Goal: Task Accomplishment & Management: Complete application form

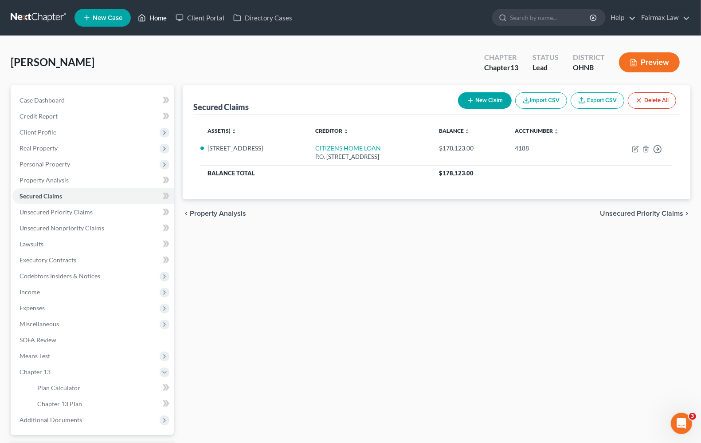
click at [158, 19] on link "Home" at bounding box center [153, 18] width 38 height 16
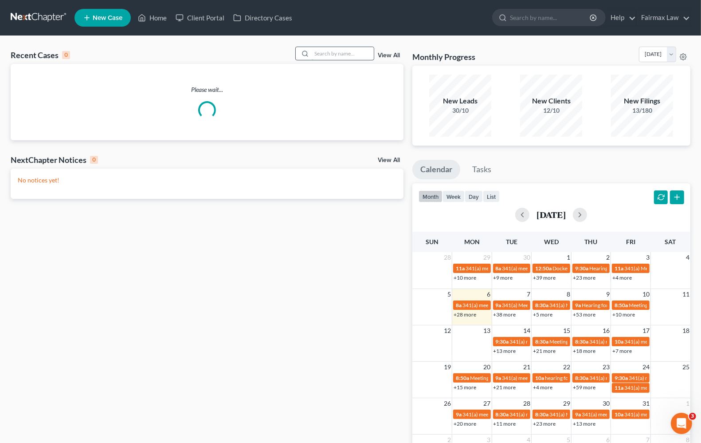
click at [319, 54] on input "search" at bounding box center [343, 53] width 62 height 13
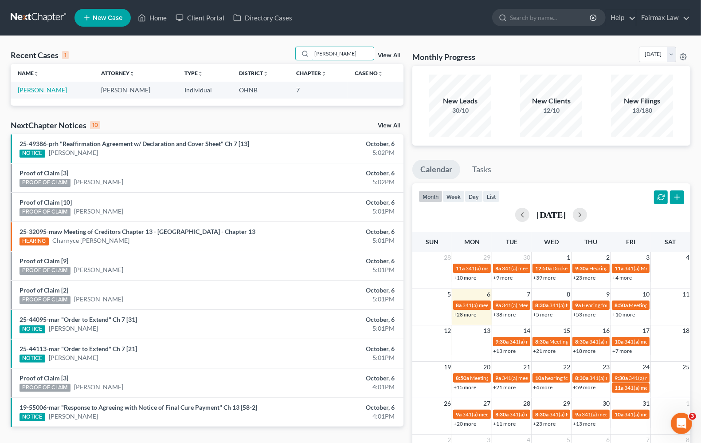
type input "brianna ingram"
click at [40, 93] on link "[PERSON_NAME]" at bounding box center [42, 90] width 49 height 8
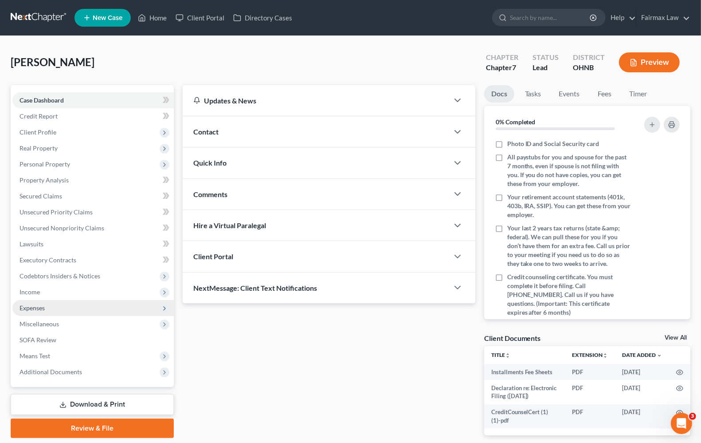
click at [39, 307] on span "Expenses" at bounding box center [32, 308] width 25 height 8
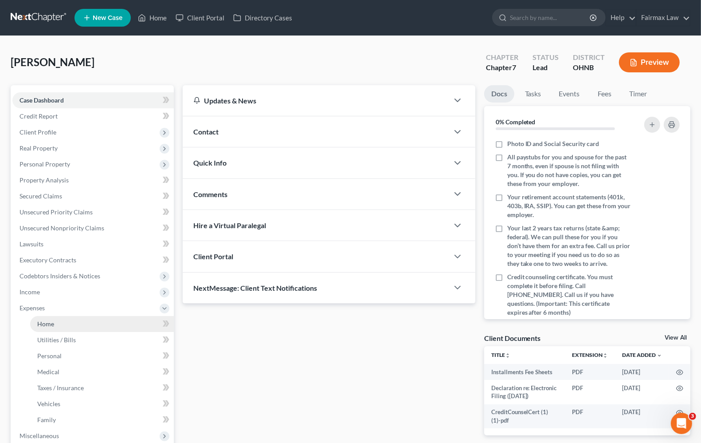
click at [47, 319] on link "Home" at bounding box center [102, 324] width 144 height 16
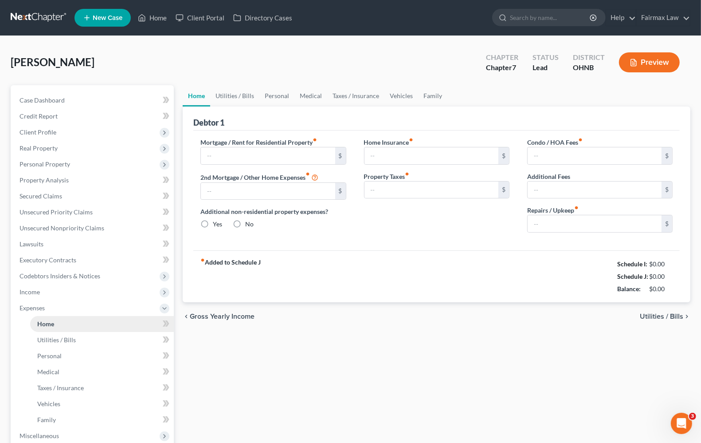
type input "1,100.00"
type input "0.00"
radio input "true"
type input "0.00"
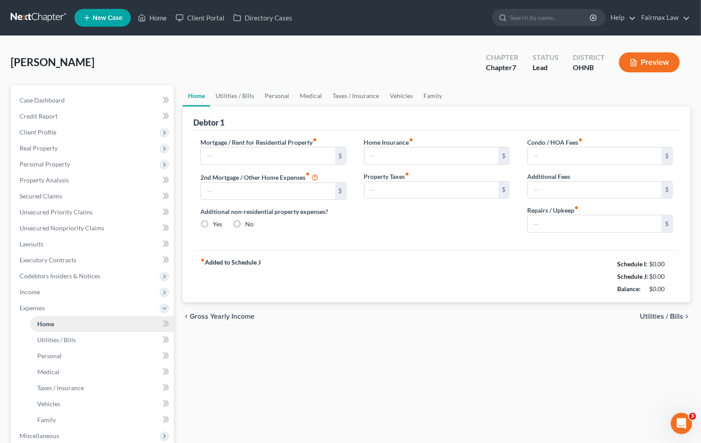
type input "0.00"
type input "50.00"
click at [668, 318] on span "Utilities / Bills" at bounding box center [661, 316] width 43 height 7
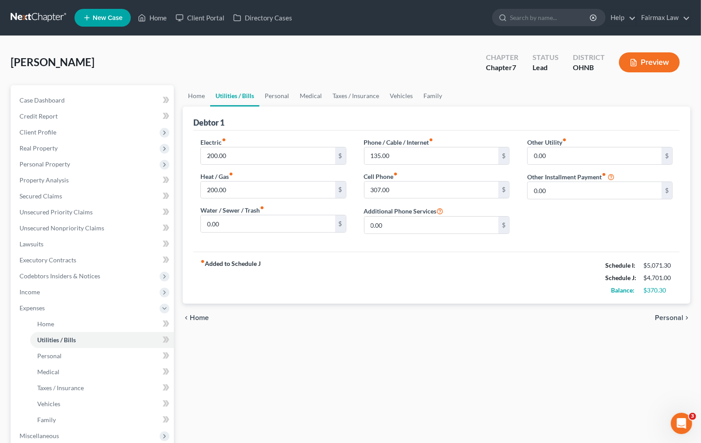
click at [669, 316] on span "Personal" at bounding box center [669, 317] width 28 height 7
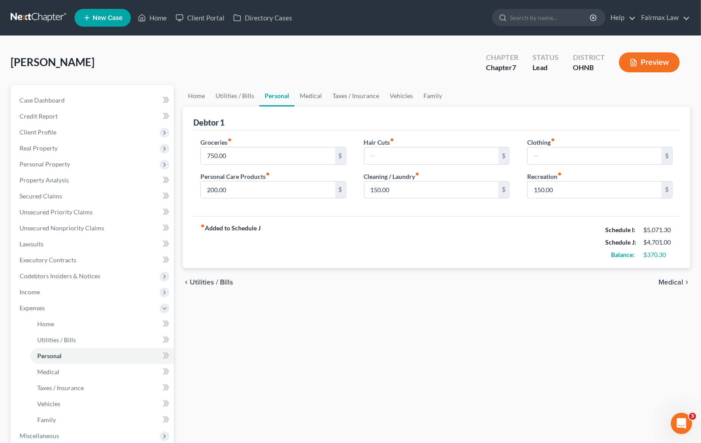
click at [683, 282] on span "Medical" at bounding box center [671, 282] width 25 height 7
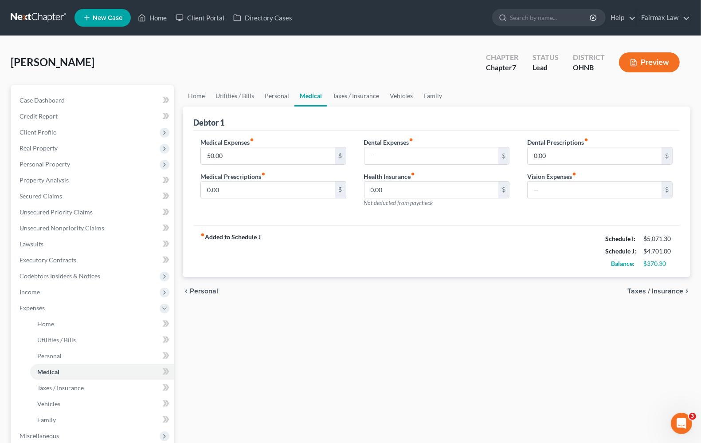
click at [666, 290] on span "Taxes / Insurance" at bounding box center [656, 291] width 56 height 7
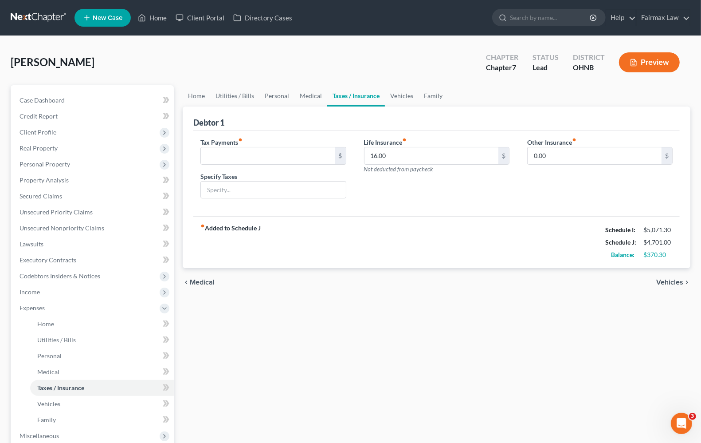
click at [666, 282] on span "Vehicles" at bounding box center [670, 282] width 27 height 7
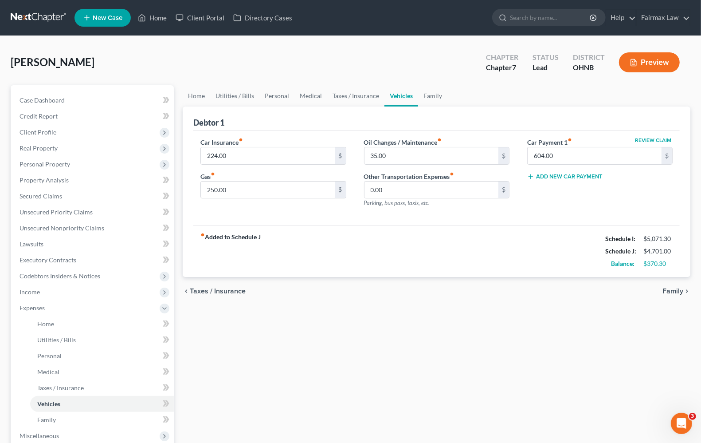
click at [669, 290] on span "Family" at bounding box center [673, 291] width 21 height 7
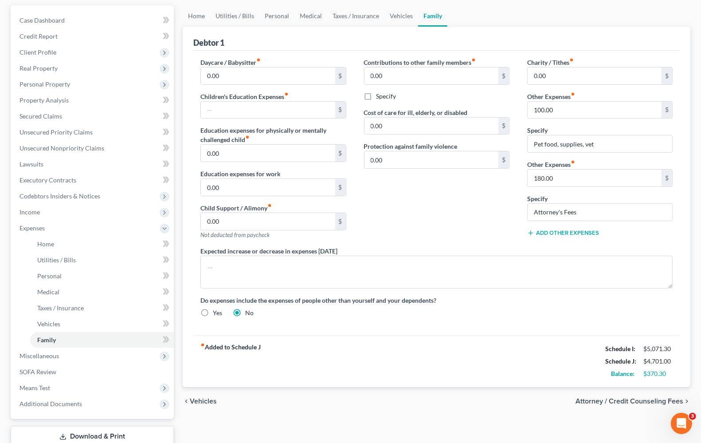
scroll to position [140, 0]
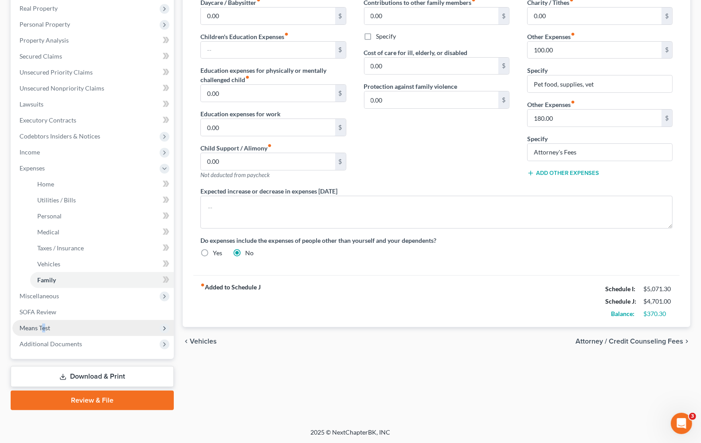
click at [43, 328] on span "Means Test" at bounding box center [35, 328] width 31 height 8
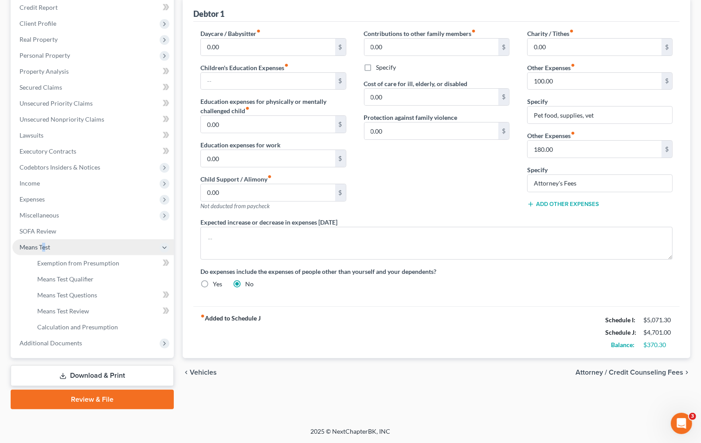
scroll to position [107, 0]
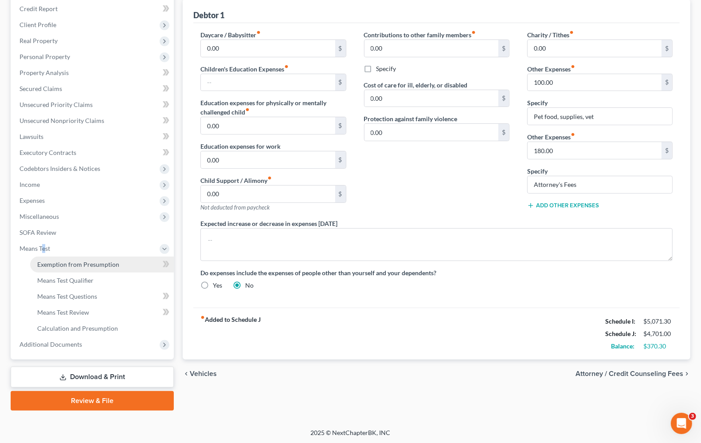
click at [52, 267] on span "Exemption from Presumption" at bounding box center [78, 264] width 82 height 8
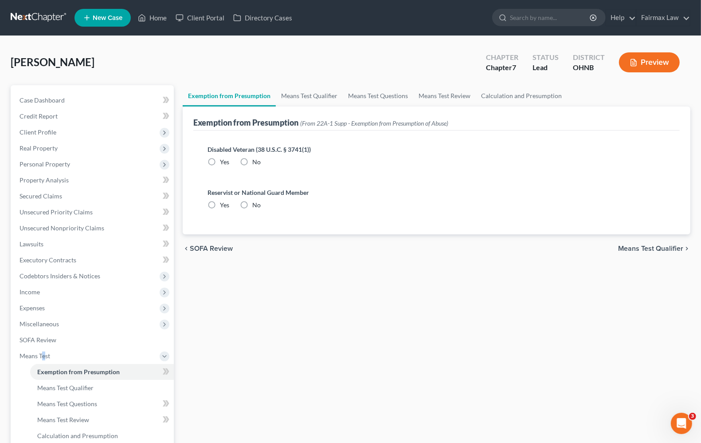
click at [637, 247] on span "Means Test Qualifier" at bounding box center [651, 248] width 65 height 7
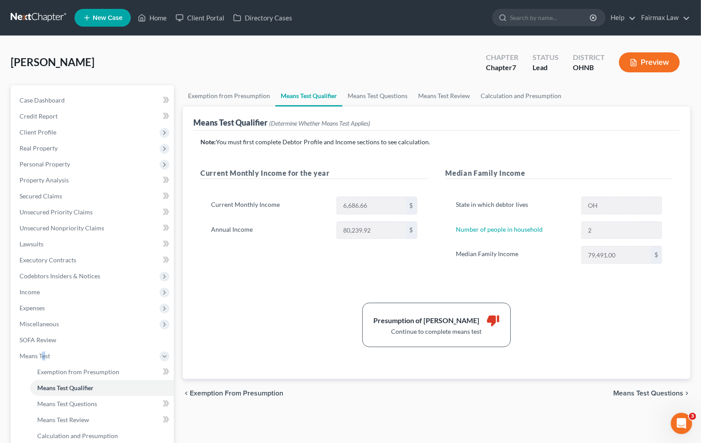
click at [641, 390] on span "Means Test Questions" at bounding box center [649, 393] width 70 height 7
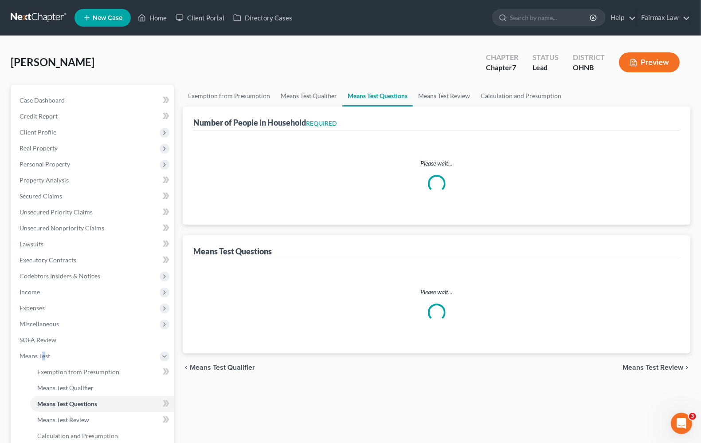
select select "1"
select select "60"
select select "1"
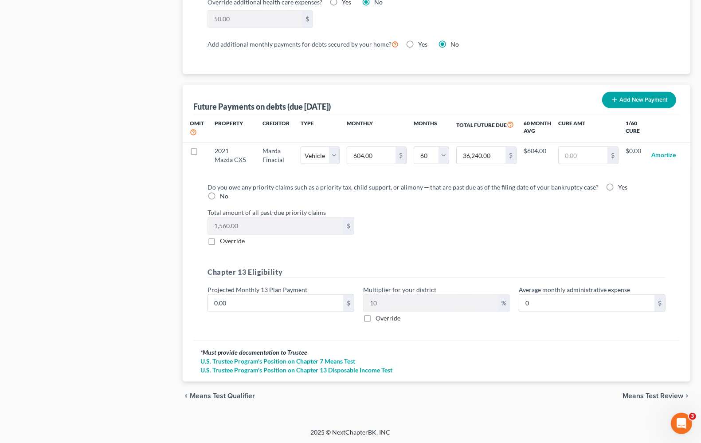
click at [642, 397] on span "Means Test Review" at bounding box center [653, 395] width 61 height 7
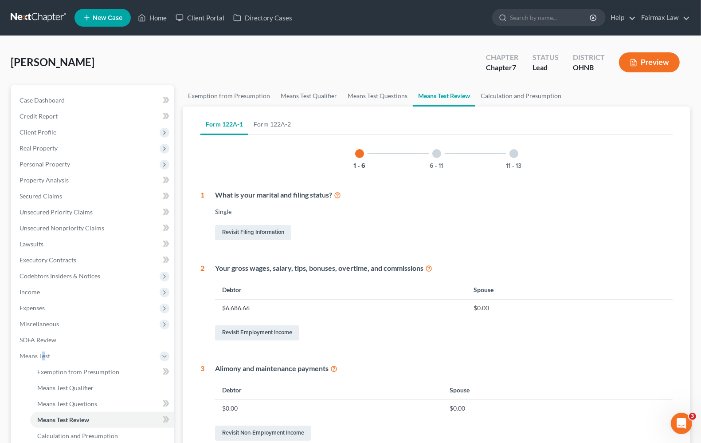
scroll to position [311, 0]
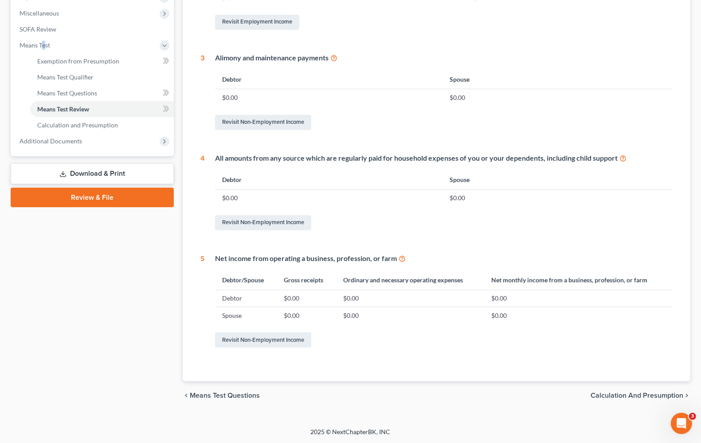
click at [626, 392] on span "Calculation and Presumption" at bounding box center [637, 395] width 93 height 7
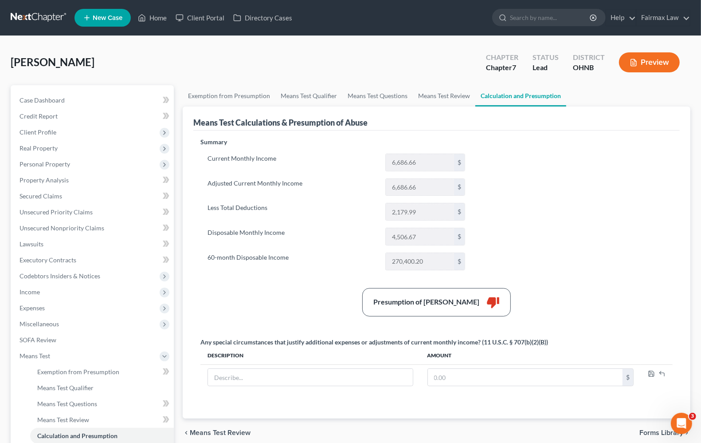
drag, startPoint x: 50, startPoint y: 305, endPoint x: 0, endPoint y: 305, distance: 49.3
click at [49, 305] on span "Expenses" at bounding box center [93, 308] width 162 height 16
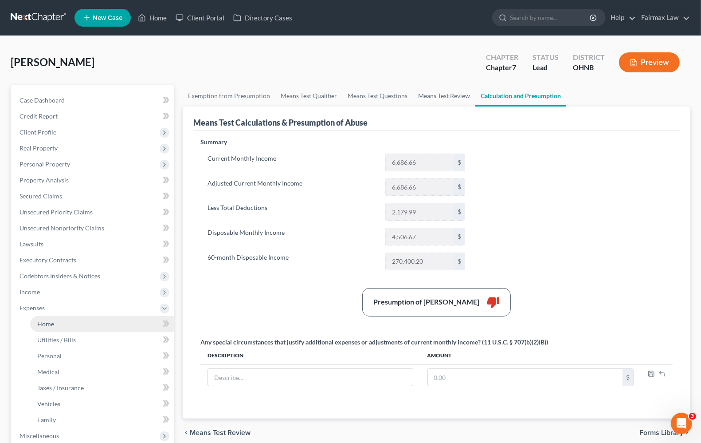
click at [41, 321] on span "Home" at bounding box center [45, 324] width 17 height 8
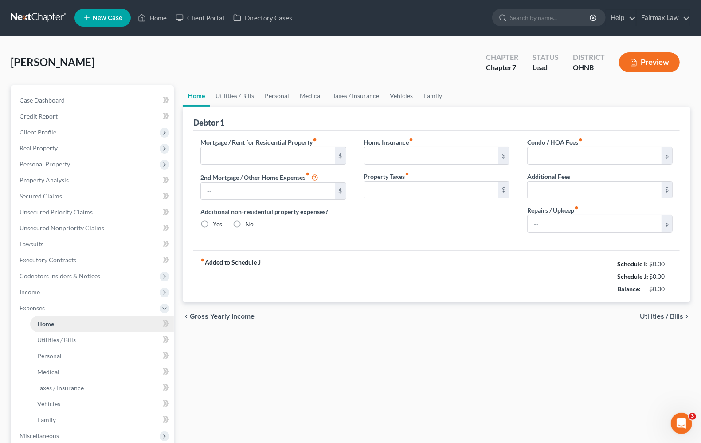
type input "1,100.00"
type input "0.00"
radio input "true"
type input "0.00"
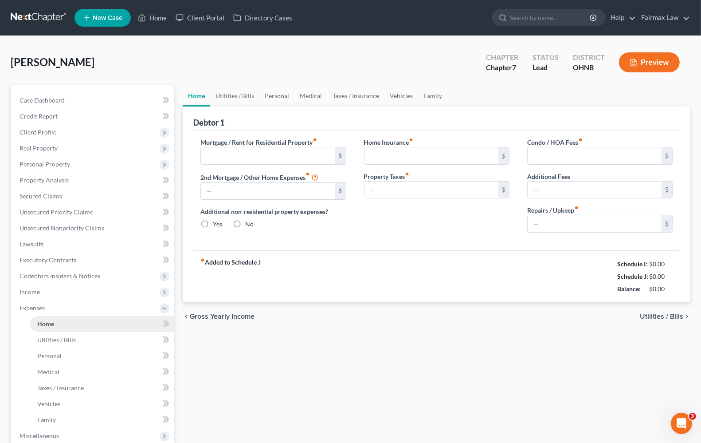
type input "0.00"
type input "50.00"
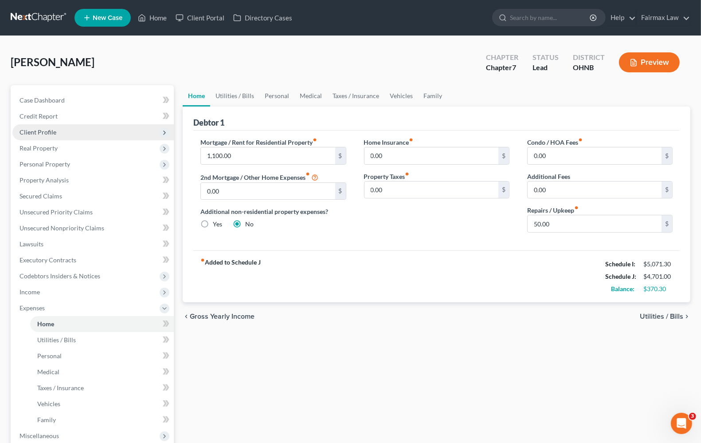
click at [46, 130] on span "Client Profile" at bounding box center [38, 132] width 37 height 8
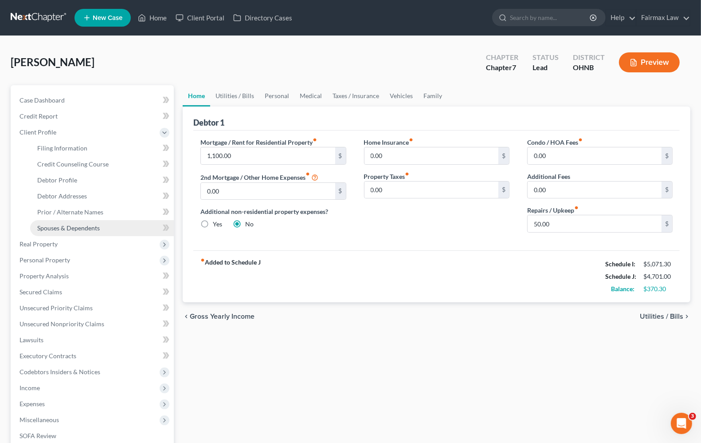
click at [52, 224] on span "Spouses & Dependents" at bounding box center [68, 228] width 63 height 8
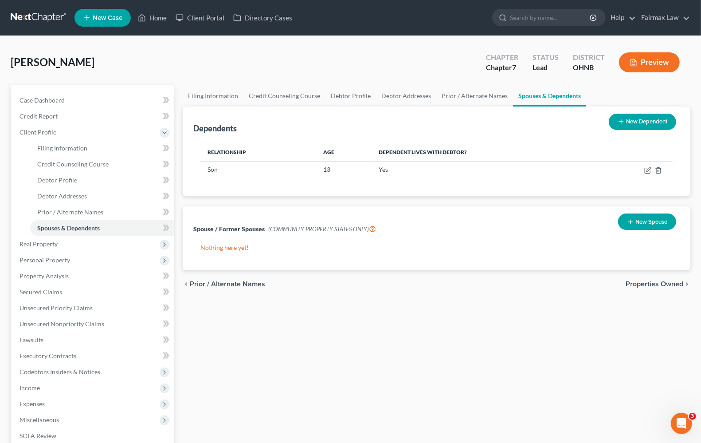
drag, startPoint x: 32, startPoint y: 387, endPoint x: 486, endPoint y: 320, distance: 459.7
click at [32, 387] on span "Income" at bounding box center [30, 388] width 20 height 8
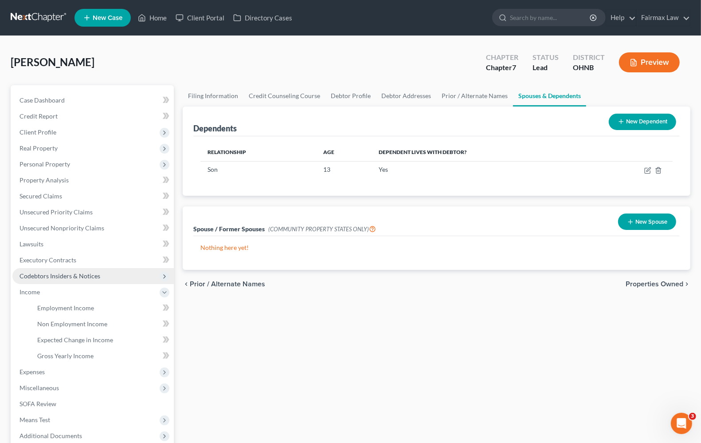
click at [40, 272] on span "Codebtors Insiders & Notices" at bounding box center [60, 276] width 81 height 8
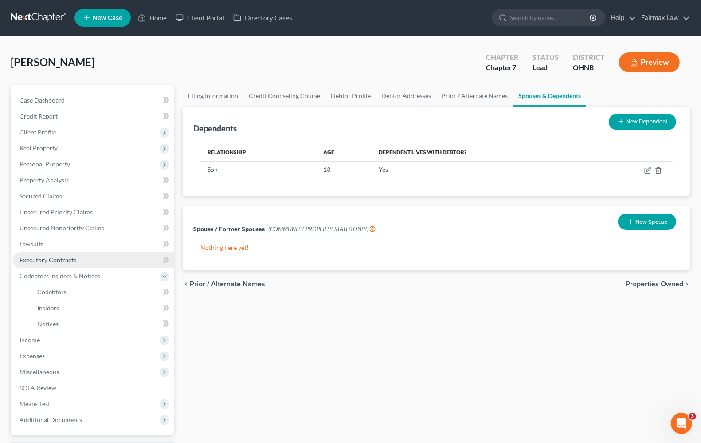
click at [43, 263] on link "Executory Contracts" at bounding box center [93, 260] width 162 height 16
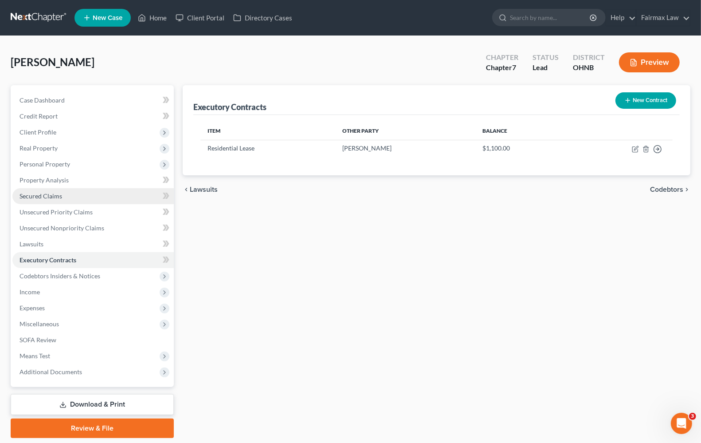
click at [41, 202] on link "Secured Claims" at bounding box center [93, 196] width 162 height 16
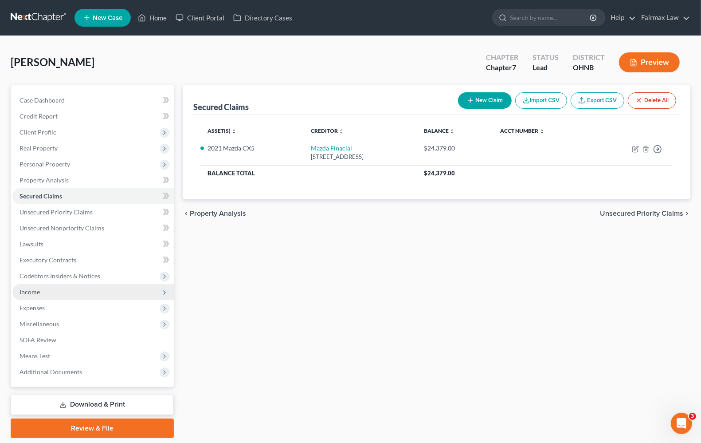
drag, startPoint x: 29, startPoint y: 294, endPoint x: 116, endPoint y: 293, distance: 87.4
click at [29, 294] on span "Income" at bounding box center [30, 292] width 20 height 8
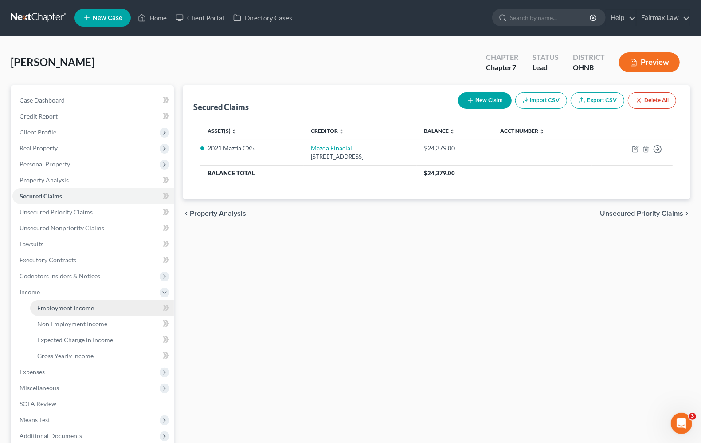
click at [70, 307] on span "Employment Income" at bounding box center [65, 308] width 57 height 8
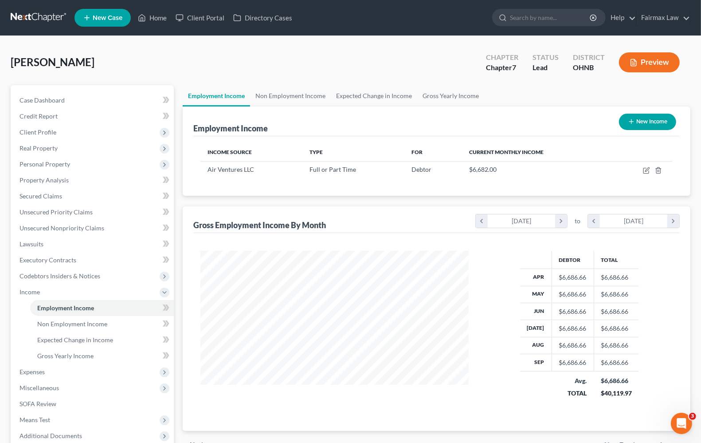
scroll to position [160, 285]
click at [58, 322] on span "Non Employment Income" at bounding box center [72, 324] width 70 height 8
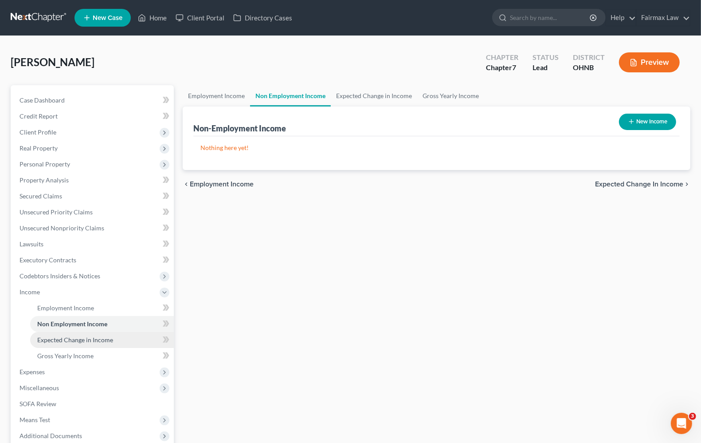
click at [63, 336] on span "Expected Change in Income" at bounding box center [75, 340] width 76 height 8
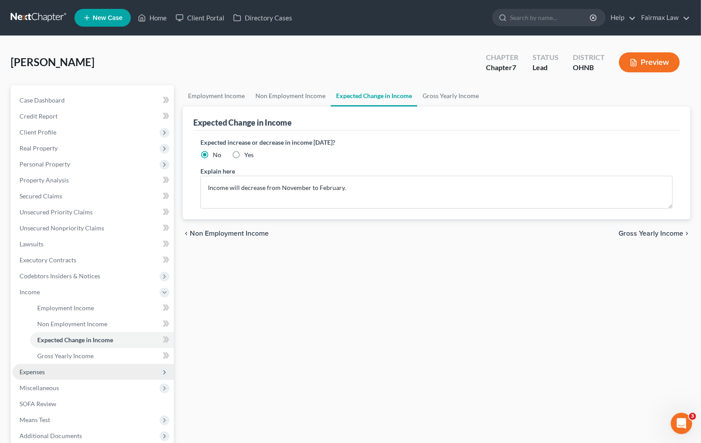
click at [40, 374] on span "Expenses" at bounding box center [32, 372] width 25 height 8
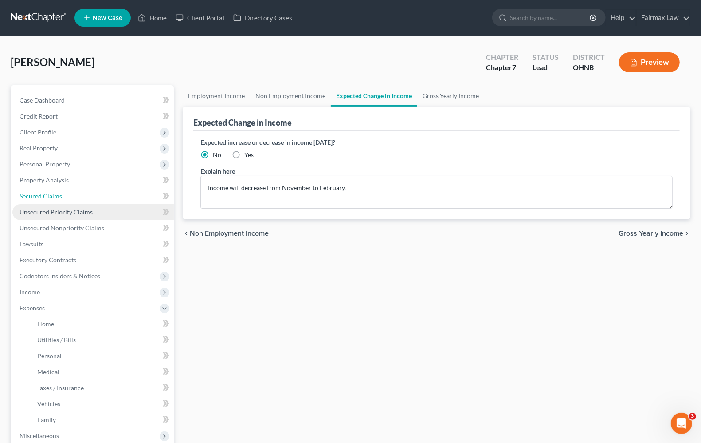
drag, startPoint x: 43, startPoint y: 194, endPoint x: 18, endPoint y: 205, distance: 27.6
click at [44, 194] on span "Secured Claims" at bounding box center [41, 196] width 43 height 8
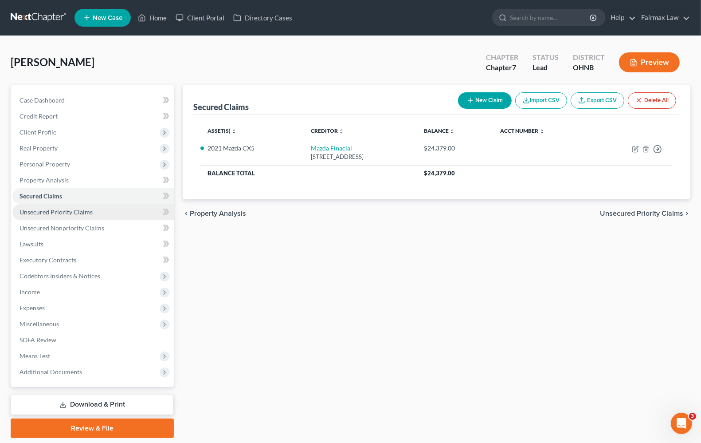
drag, startPoint x: 72, startPoint y: 209, endPoint x: 81, endPoint y: 211, distance: 9.0
click at [72, 209] on span "Unsecured Priority Claims" at bounding box center [56, 212] width 73 height 8
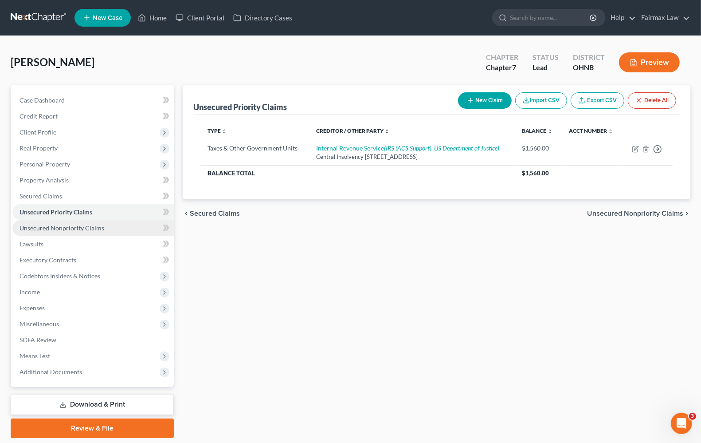
click at [87, 228] on span "Unsecured Nonpriority Claims" at bounding box center [62, 228] width 85 height 8
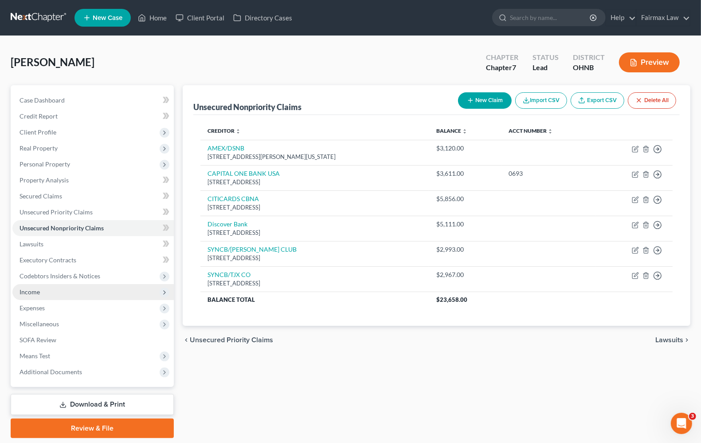
drag, startPoint x: 23, startPoint y: 295, endPoint x: 32, endPoint y: 291, distance: 9.7
click at [23, 295] on span "Income" at bounding box center [93, 292] width 162 height 16
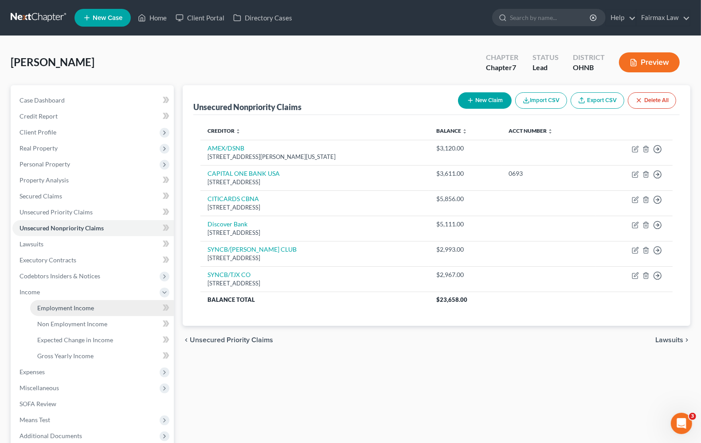
click at [56, 310] on span "Employment Income" at bounding box center [65, 308] width 57 height 8
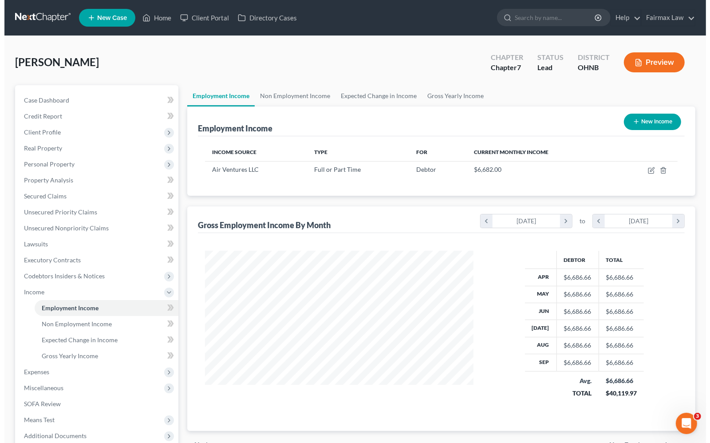
scroll to position [160, 285]
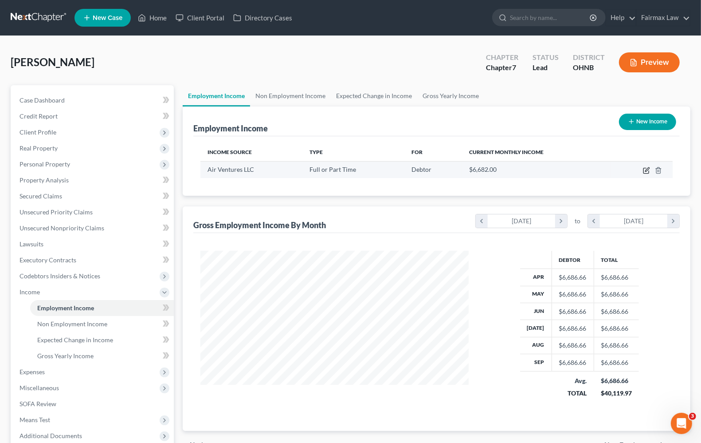
click at [649, 169] on icon "button" at bounding box center [646, 170] width 7 height 7
select select "0"
select select "36"
select select "3"
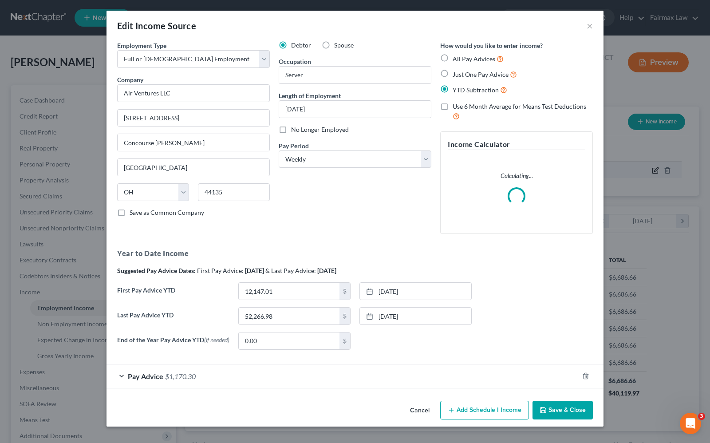
scroll to position [160, 289]
click at [352, 217] on div "Debtor Spouse Occupation Server Length of Employment 05/24/2021 No Longer Emplo…" at bounding box center [355, 141] width 162 height 200
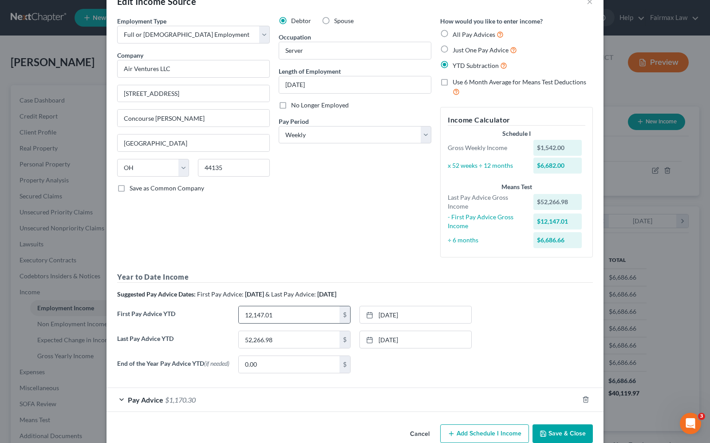
scroll to position [45, 0]
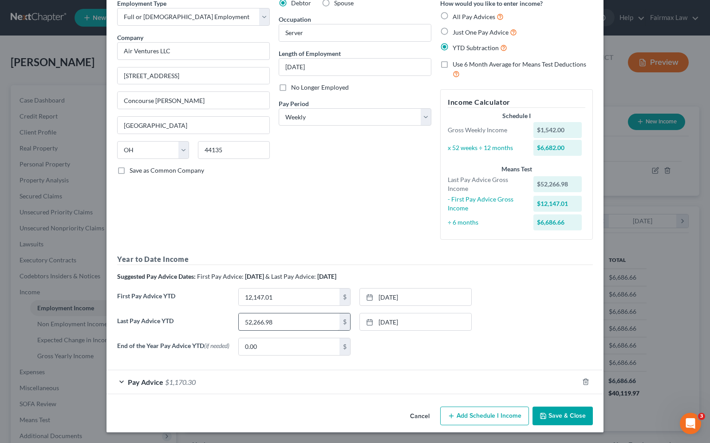
drag, startPoint x: 146, startPoint y: 383, endPoint x: 304, endPoint y: 320, distance: 169.9
click at [146, 383] on span "Pay Advice" at bounding box center [145, 382] width 35 height 8
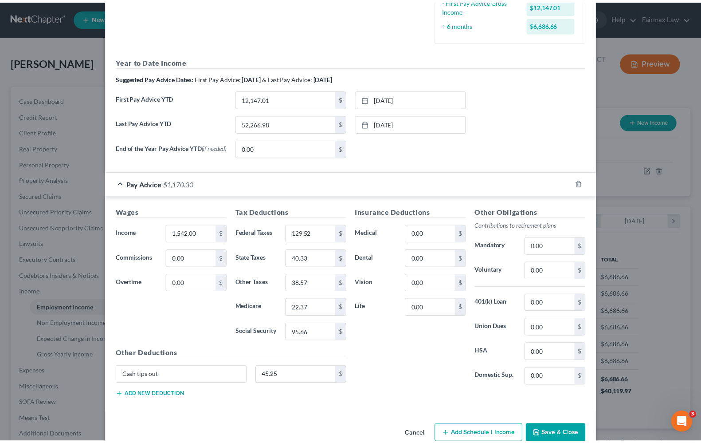
scroll to position [263, 0]
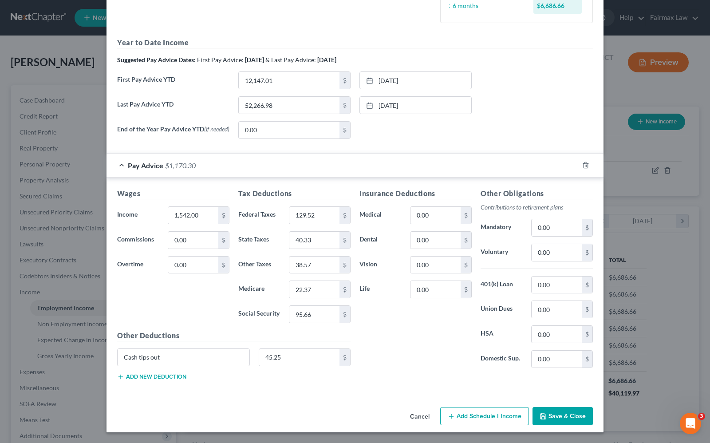
click at [567, 415] on button "Save & Close" at bounding box center [562, 416] width 60 height 19
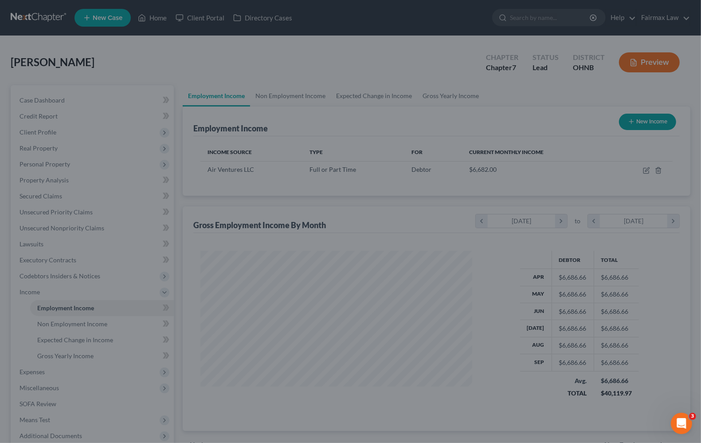
scroll to position [443533, 443407]
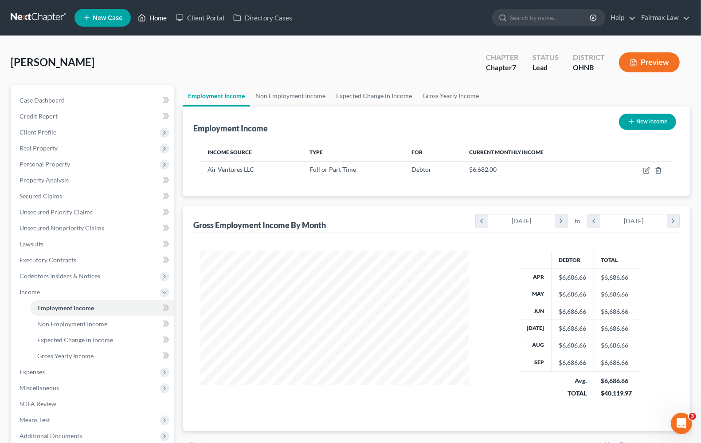
click at [149, 14] on link "Home" at bounding box center [153, 18] width 38 height 16
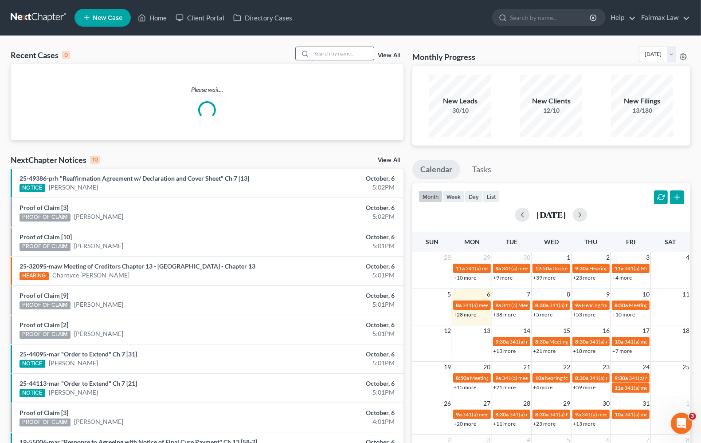
click at [354, 52] on input "search" at bounding box center [343, 53] width 62 height 13
type input "fenderson"
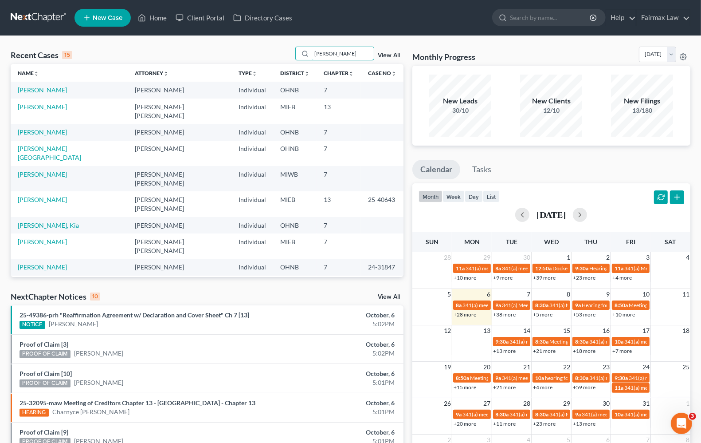
drag, startPoint x: 366, startPoint y: 54, endPoint x: 278, endPoint y: 51, distance: 87.9
click at [279, 55] on div "Recent Cases 15 fenderson View All" at bounding box center [207, 55] width 393 height 17
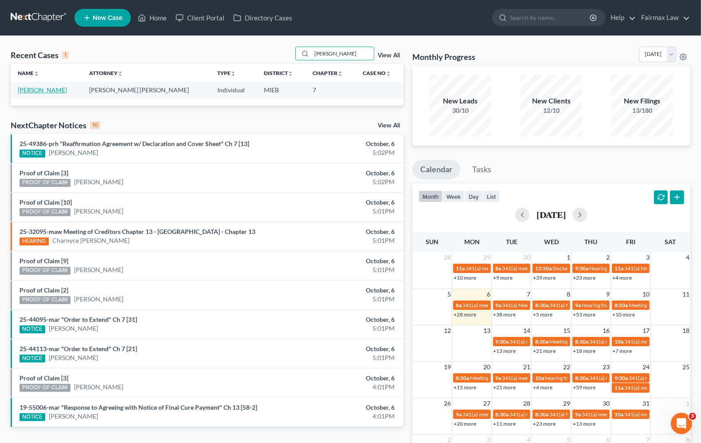
type input "shajuana"
click at [67, 91] on link "[PERSON_NAME]" at bounding box center [42, 90] width 49 height 8
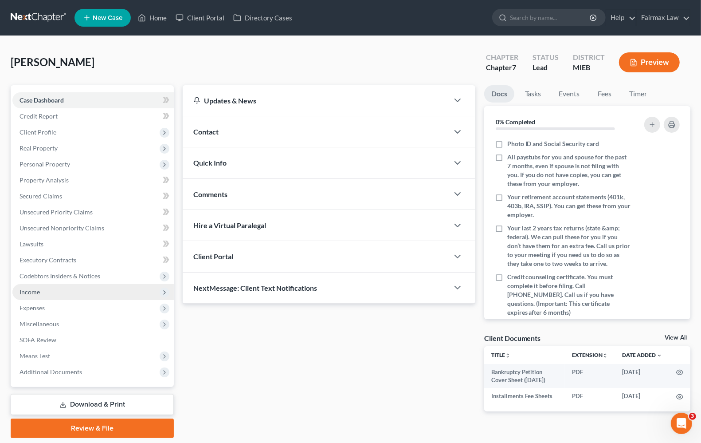
click at [35, 286] on span "Income" at bounding box center [93, 292] width 162 height 16
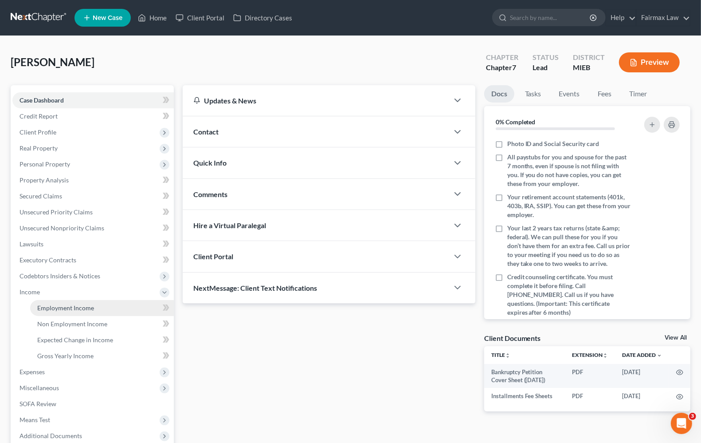
click at [82, 314] on link "Employment Income" at bounding box center [102, 308] width 144 height 16
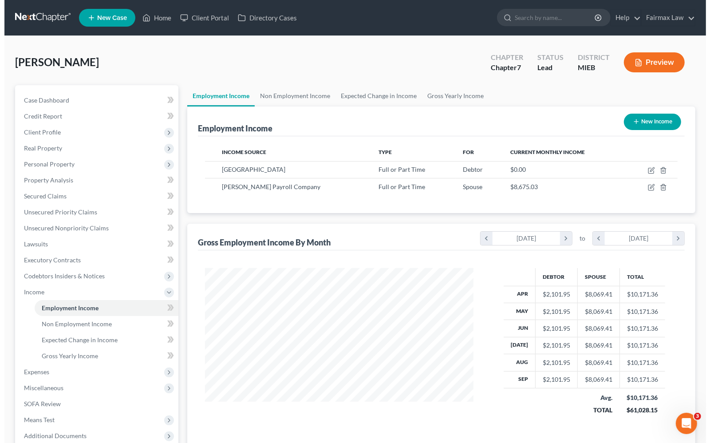
scroll to position [160, 285]
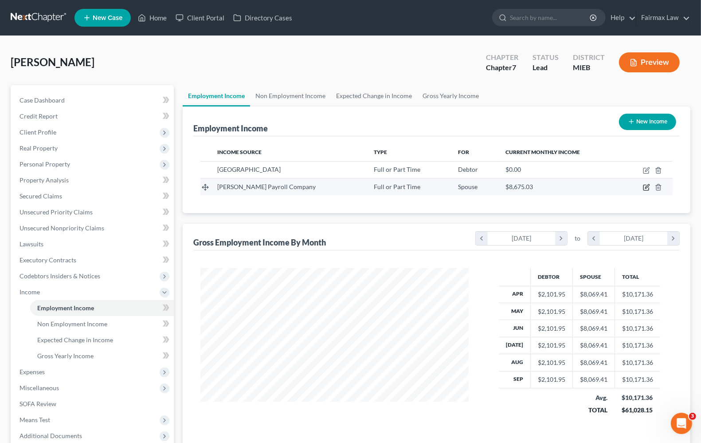
click at [646, 189] on icon "button" at bounding box center [646, 187] width 7 height 7
select select "0"
select select "23"
select select "2"
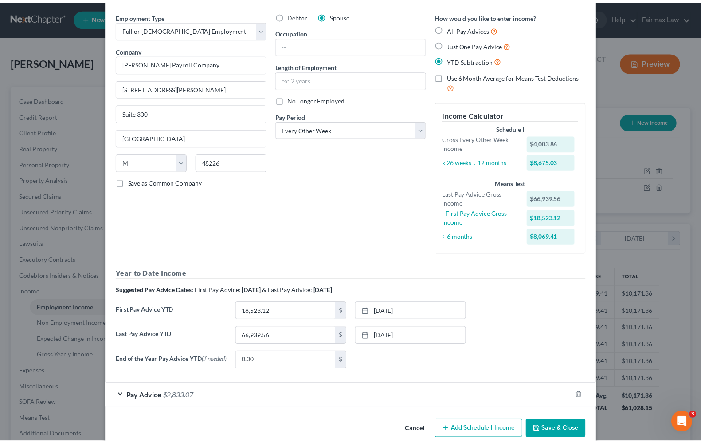
scroll to position [47, 0]
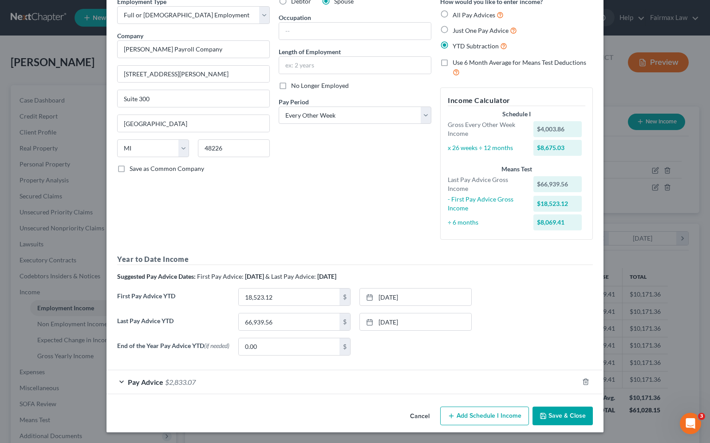
click at [551, 415] on button "Save & Close" at bounding box center [562, 415] width 60 height 19
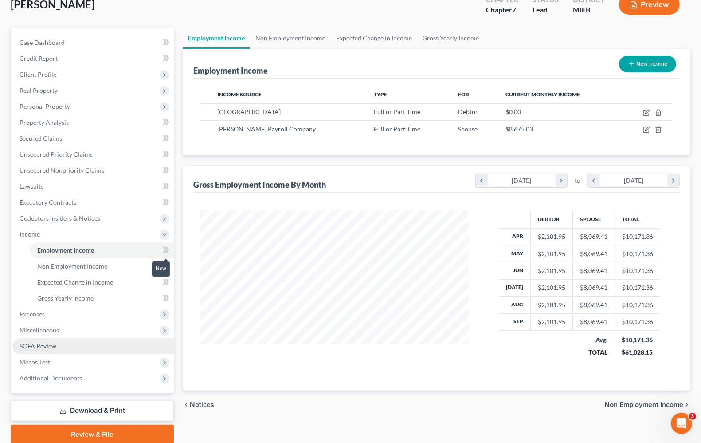
scroll to position [91, 0]
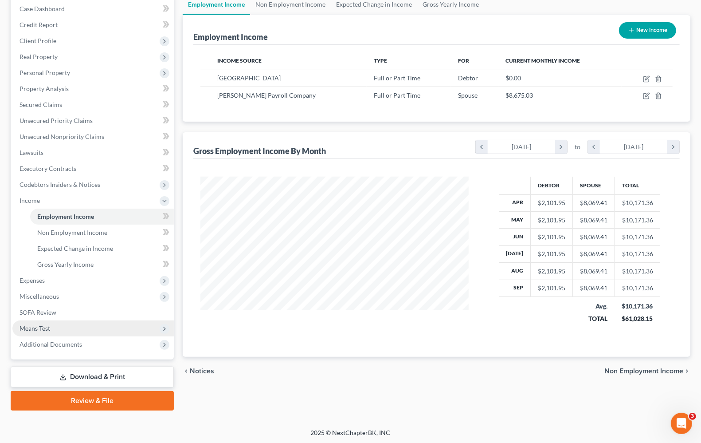
click at [38, 327] on span "Means Test" at bounding box center [35, 328] width 31 height 8
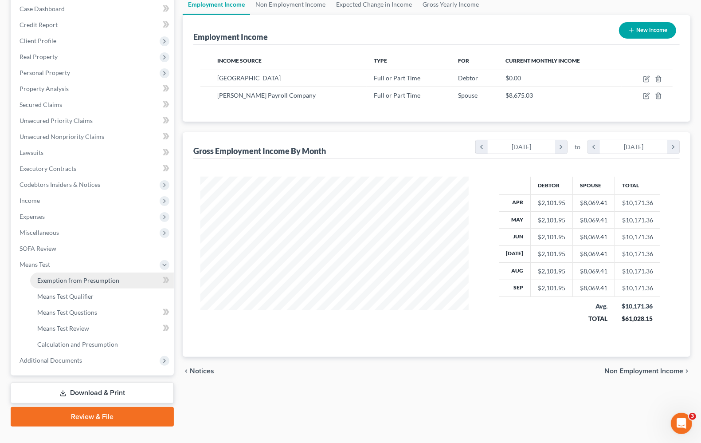
click at [61, 282] on span "Exemption from Presumption" at bounding box center [78, 280] width 82 height 8
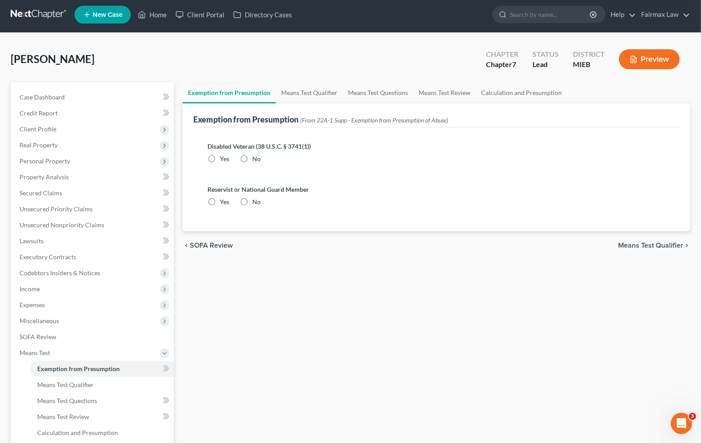
radio input "true"
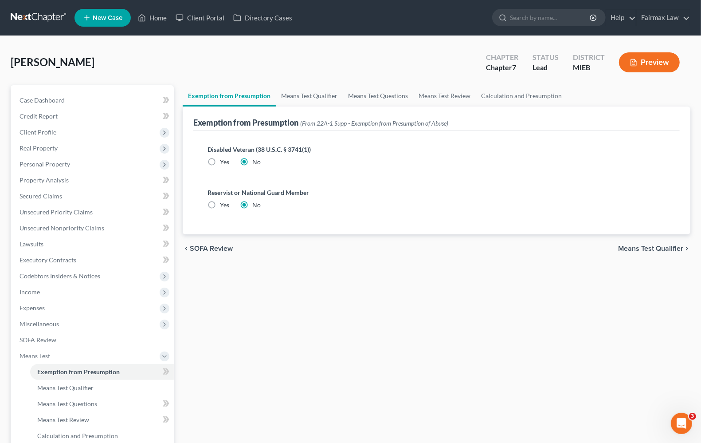
click at [676, 247] on span "Means Test Qualifier" at bounding box center [651, 248] width 65 height 7
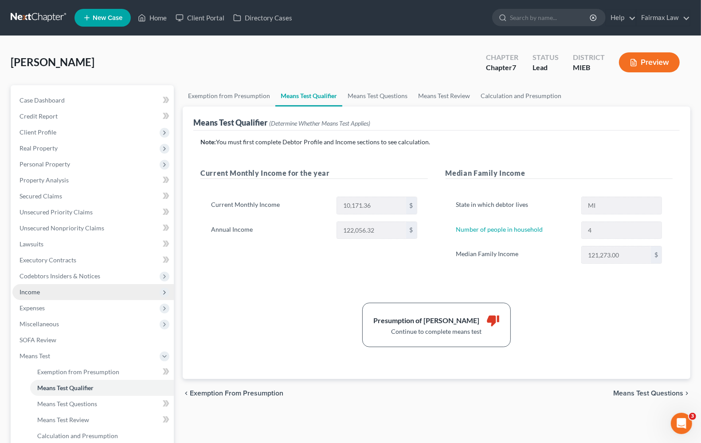
click at [24, 290] on span "Income" at bounding box center [30, 292] width 20 height 8
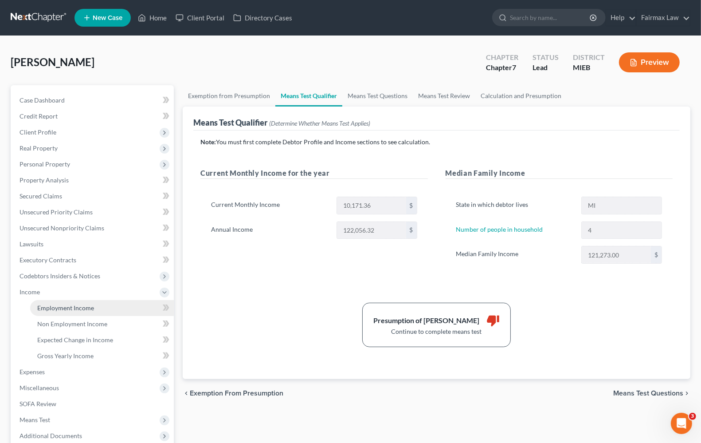
click at [43, 313] on link "Employment Income" at bounding box center [102, 308] width 144 height 16
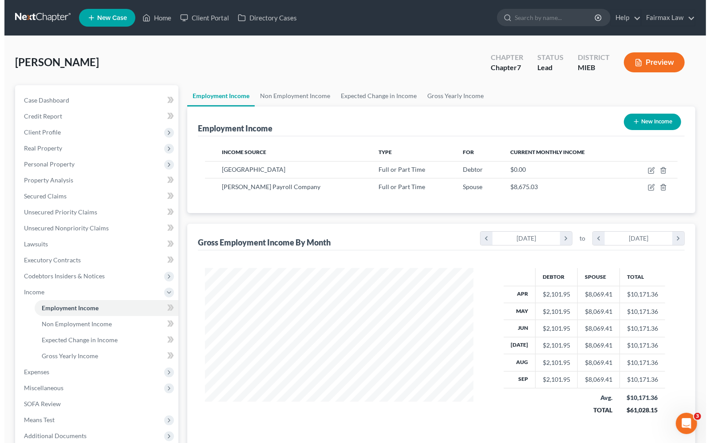
scroll to position [160, 285]
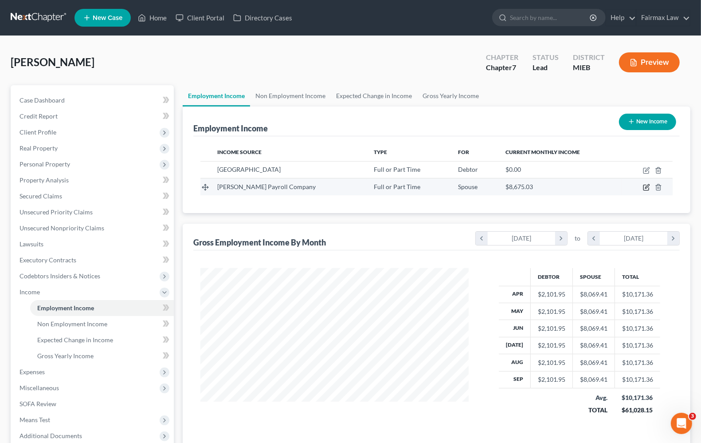
click at [646, 189] on icon "button" at bounding box center [646, 187] width 7 height 7
select select "0"
select select "23"
select select "2"
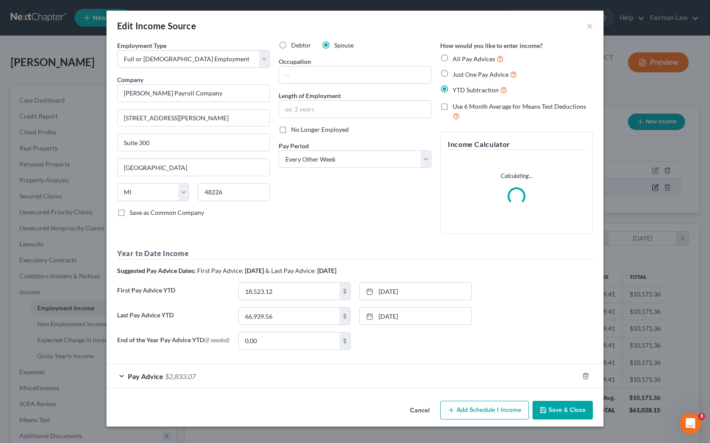
scroll to position [160, 289]
click at [413, 221] on div "Debtor Spouse Occupation Length of Employment No Longer Employed Pay Period * S…" at bounding box center [355, 141] width 162 height 200
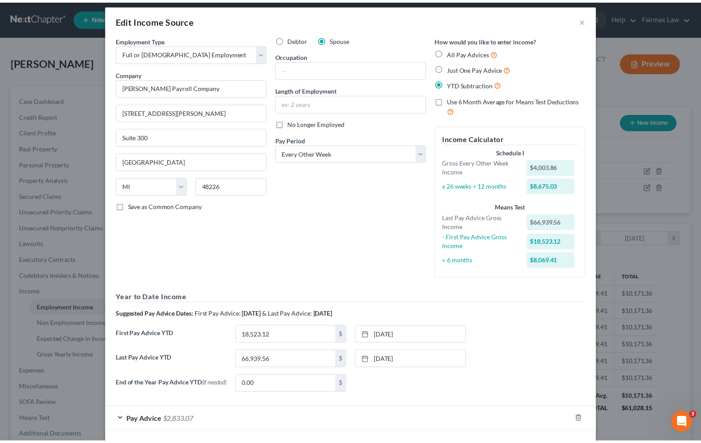
scroll to position [0, 0]
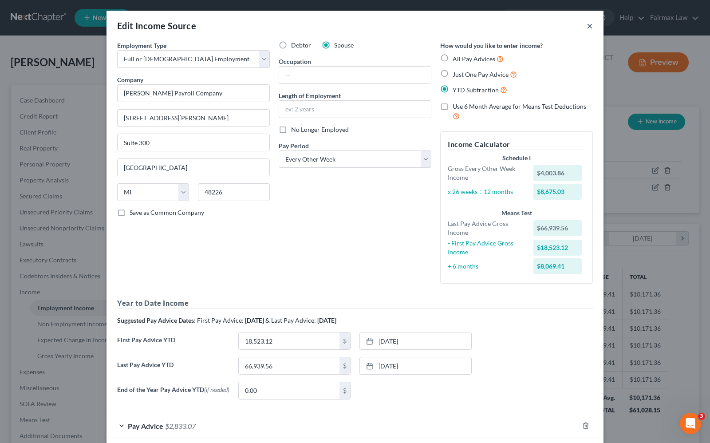
click at [587, 26] on button "×" at bounding box center [590, 25] width 6 height 11
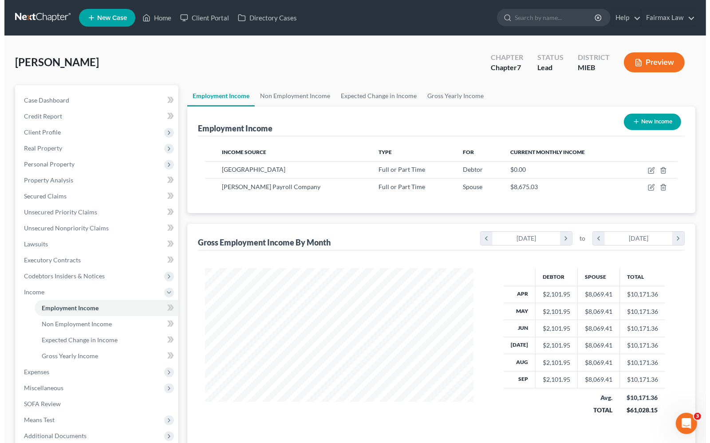
scroll to position [443533, 443407]
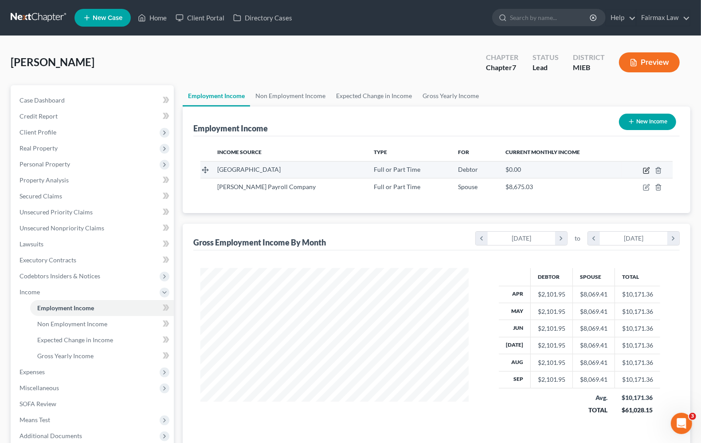
click at [648, 169] on icon "button" at bounding box center [646, 170] width 7 height 7
select select "0"
select select "23"
select select "2"
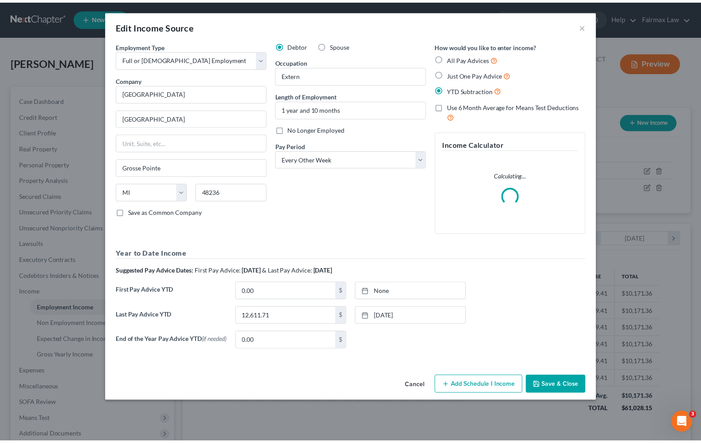
scroll to position [160, 289]
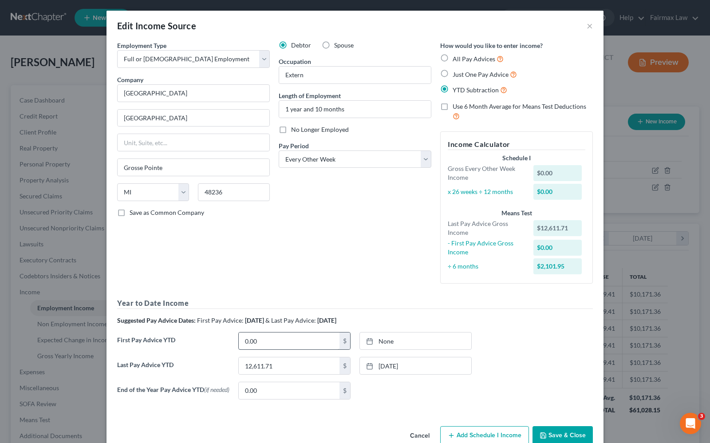
click at [303, 287] on div "Debtor Spouse Occupation Extern Length of Employment 1 year and 10 months No Lo…" at bounding box center [355, 166] width 162 height 250
click at [276, 339] on input "0.00" at bounding box center [289, 340] width 101 height 17
type input "6,959.33"
click at [441, 340] on link "10/6/2025" at bounding box center [415, 340] width 111 height 17
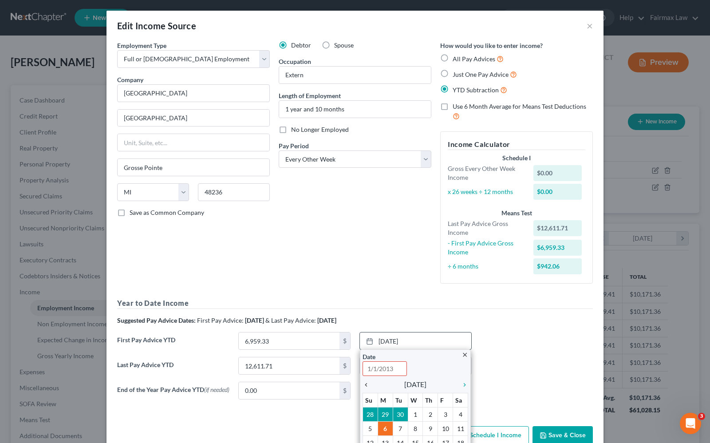
click at [364, 384] on icon "chevron_left" at bounding box center [368, 384] width 12 height 7
type input "10/6/2025"
click at [362, 387] on icon "chevron_left" at bounding box center [368, 384] width 12 height 7
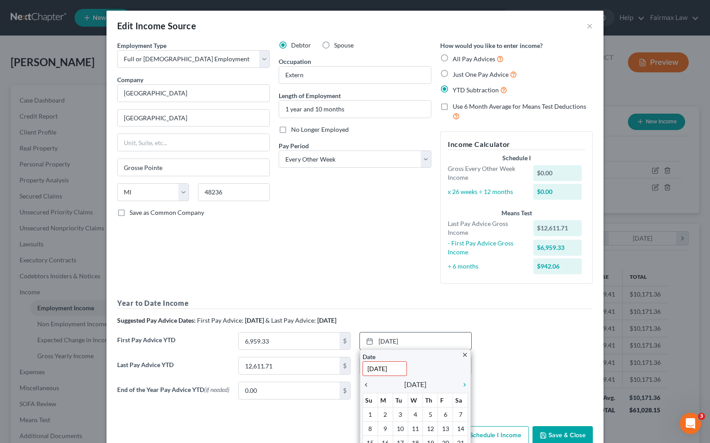
click at [362, 387] on icon "chevron_left" at bounding box center [368, 384] width 12 height 7
click at [362, 382] on icon "chevron_left" at bounding box center [368, 384] width 12 height 7
drag, startPoint x: 526, startPoint y: 330, endPoint x: 212, endPoint y: 327, distance: 313.7
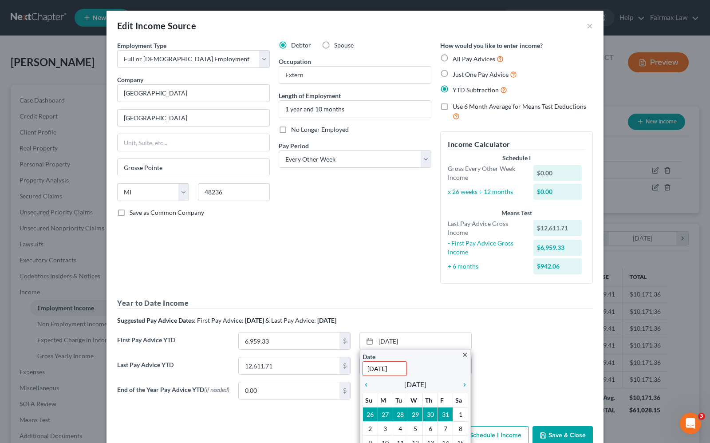
click at [526, 330] on div "Year to Date Income Suggested Pay Advice Dates: First Pay Advice: April 2025 & …" at bounding box center [355, 352] width 476 height 108
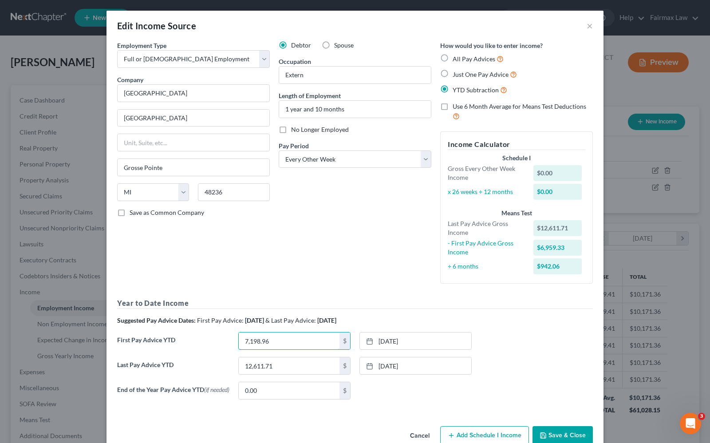
type input "7,198.96"
click at [367, 341] on icon at bounding box center [369, 341] width 7 height 7
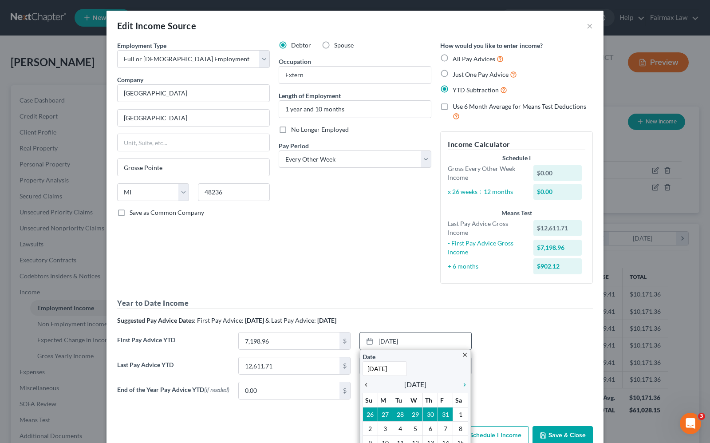
click at [362, 385] on icon "chevron_left" at bounding box center [368, 384] width 12 height 7
click at [460, 387] on icon "chevron_right" at bounding box center [463, 384] width 12 height 7
click at [458, 386] on icon "chevron_right" at bounding box center [463, 384] width 12 height 7
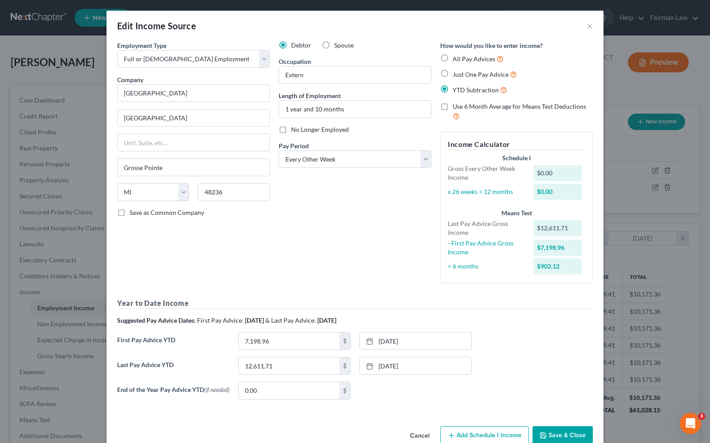
click at [553, 438] on button "Save & Close" at bounding box center [562, 435] width 60 height 19
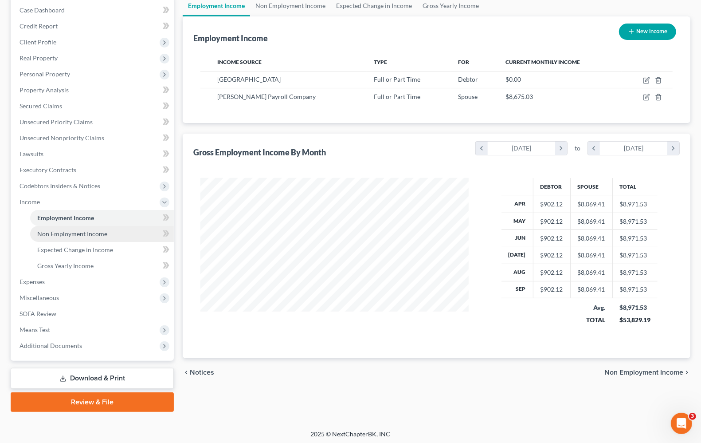
scroll to position [91, 0]
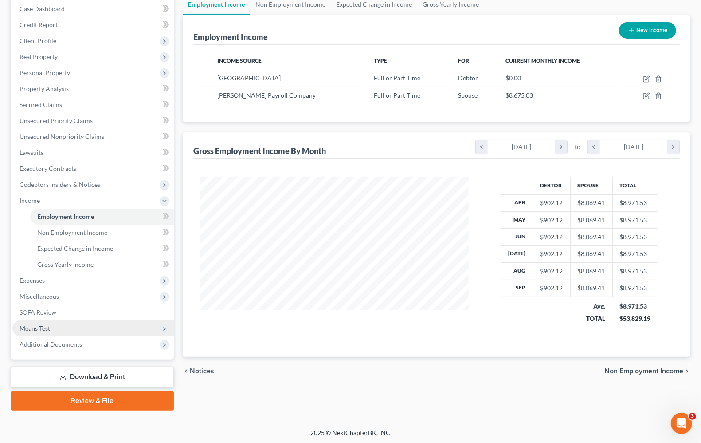
click at [51, 332] on span "Means Test" at bounding box center [93, 328] width 162 height 16
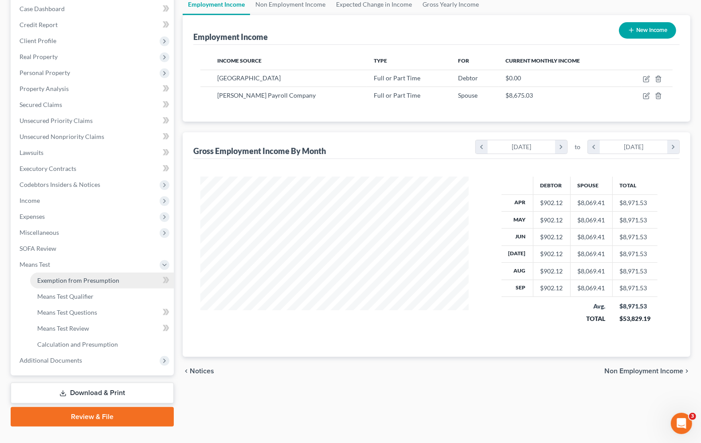
click at [69, 279] on span "Exemption from Presumption" at bounding box center [78, 280] width 82 height 8
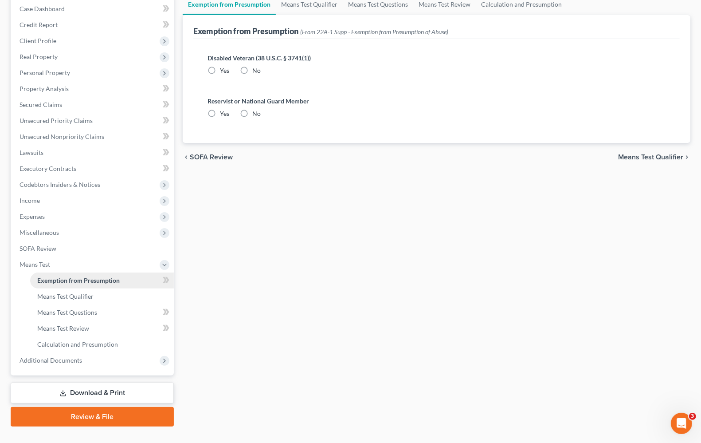
scroll to position [10, 0]
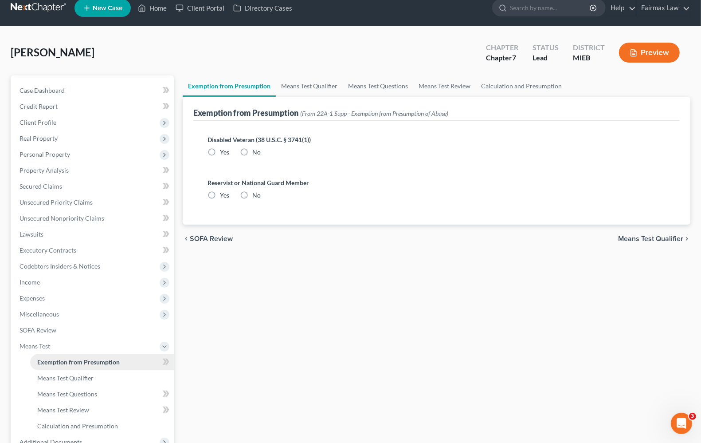
radio input "true"
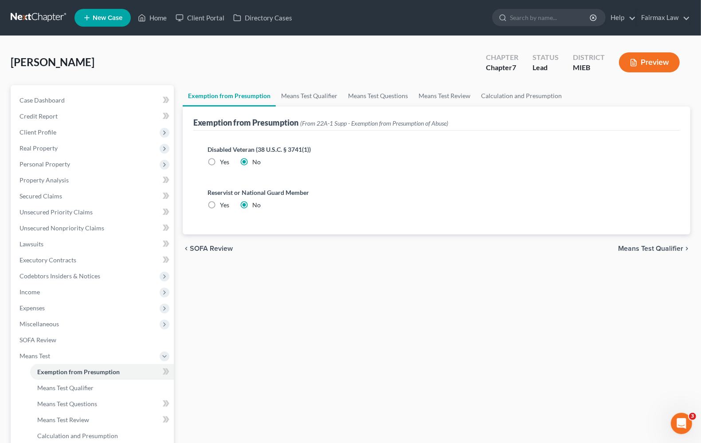
click at [652, 246] on span "Means Test Qualifier" at bounding box center [651, 248] width 65 height 7
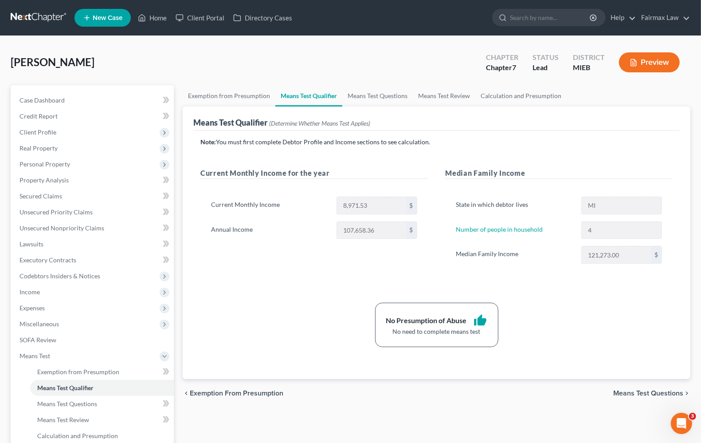
click at [657, 396] on span "Means Test Questions" at bounding box center [649, 393] width 70 height 7
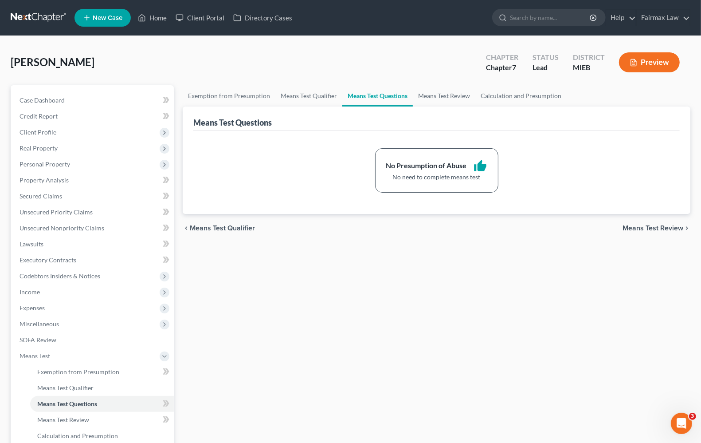
click at [660, 228] on span "Means Test Review" at bounding box center [653, 228] width 61 height 7
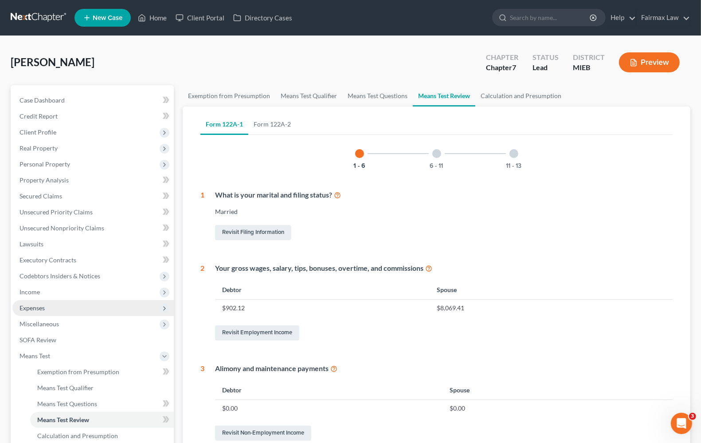
click at [34, 310] on span "Expenses" at bounding box center [32, 308] width 25 height 8
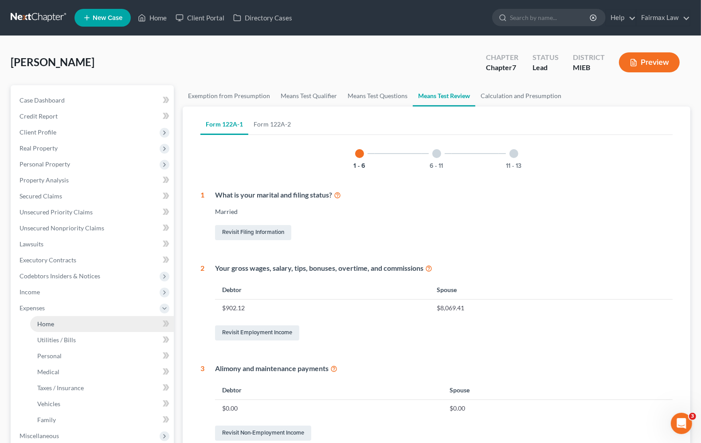
click at [38, 327] on link "Home" at bounding box center [102, 324] width 144 height 16
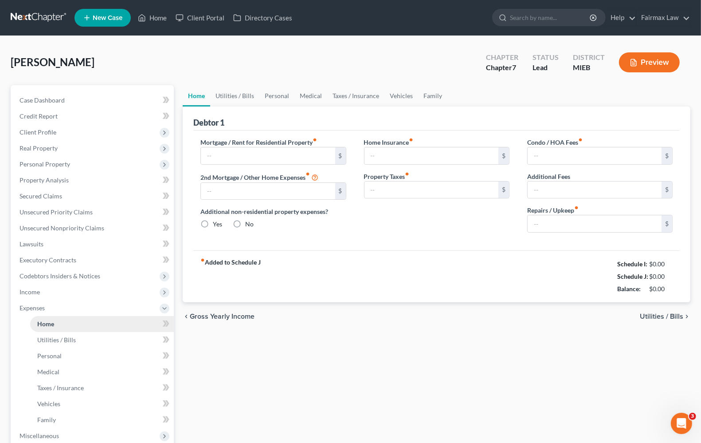
type input "1,063.00"
type input "0.00"
radio input "true"
type input "0.00"
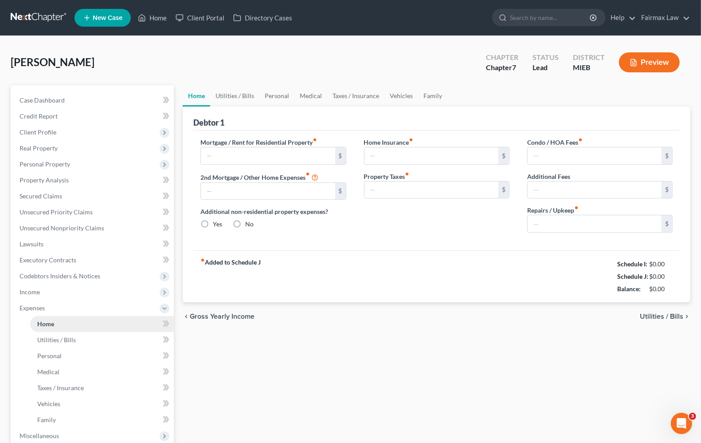
type input "0.00"
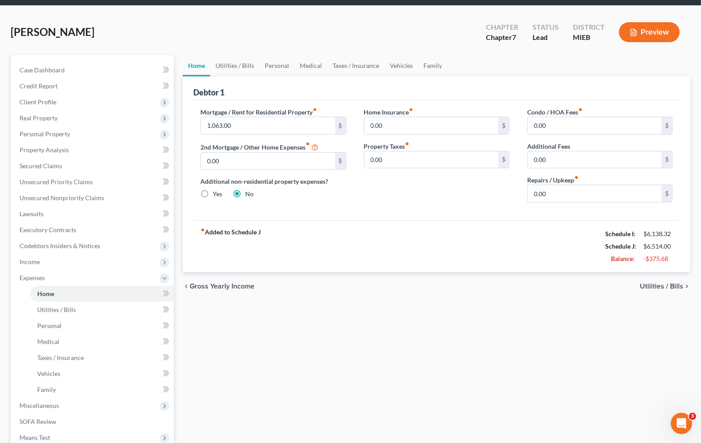
scroll to position [55, 0]
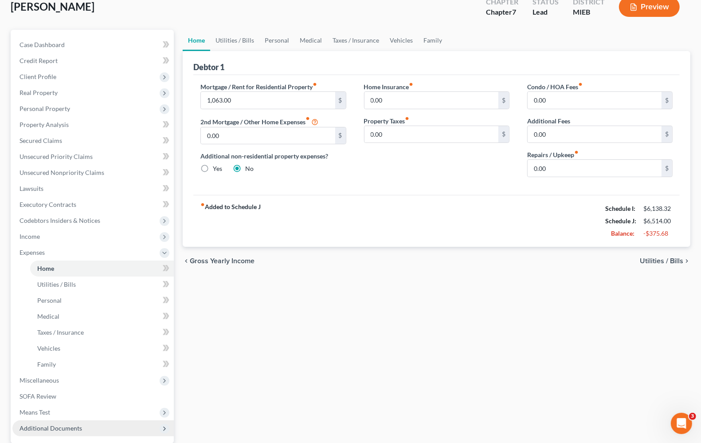
click at [51, 426] on span "Additional Documents" at bounding box center [51, 428] width 63 height 8
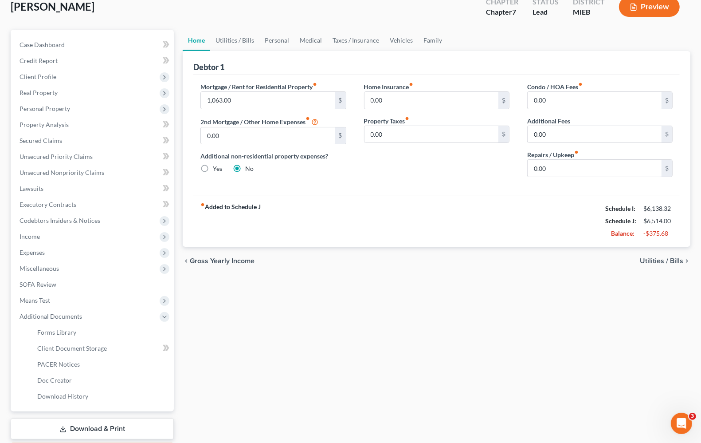
click at [664, 260] on span "Utilities / Bills" at bounding box center [661, 260] width 43 height 7
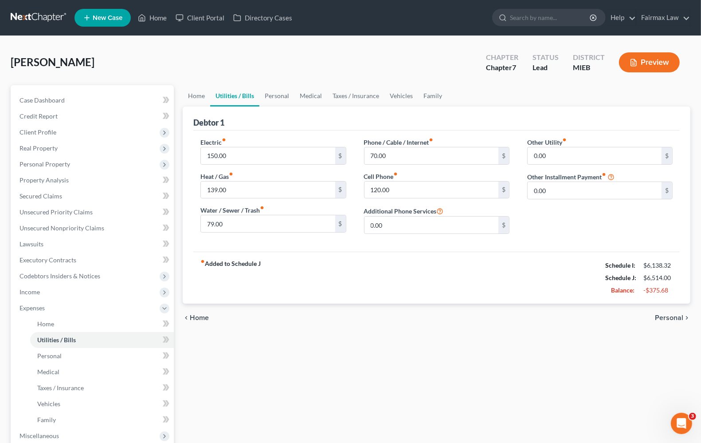
click at [666, 318] on span "Personal" at bounding box center [669, 317] width 28 height 7
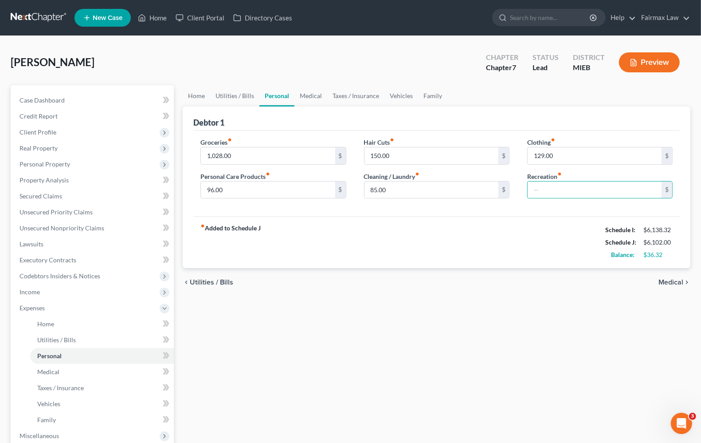
click at [668, 279] on span "Medical" at bounding box center [671, 282] width 25 height 7
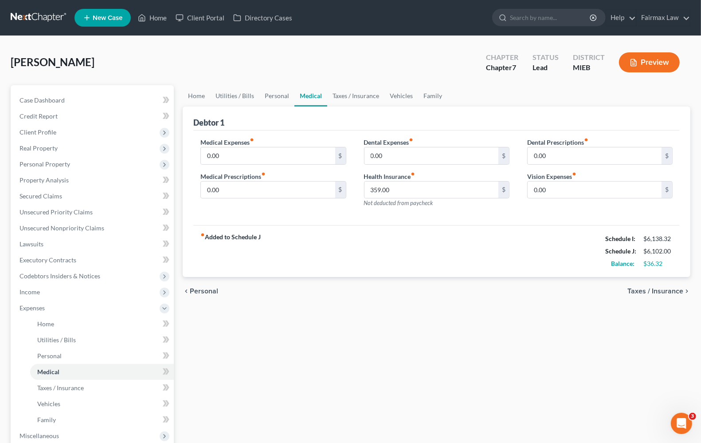
click at [668, 291] on span "Taxes / Insurance" at bounding box center [656, 291] width 56 height 7
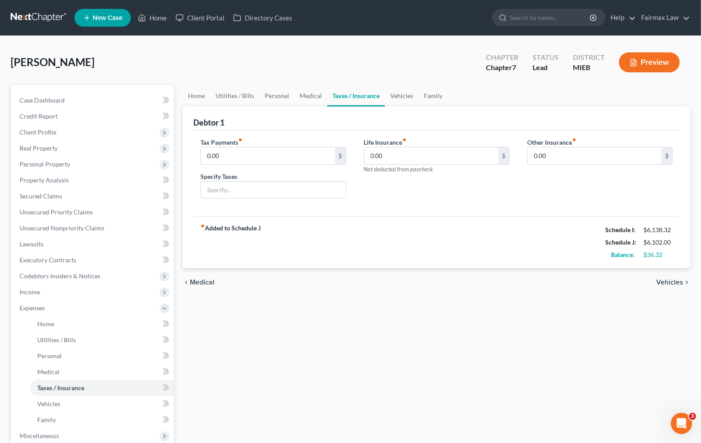
click at [666, 282] on span "Vehicles" at bounding box center [670, 282] width 27 height 7
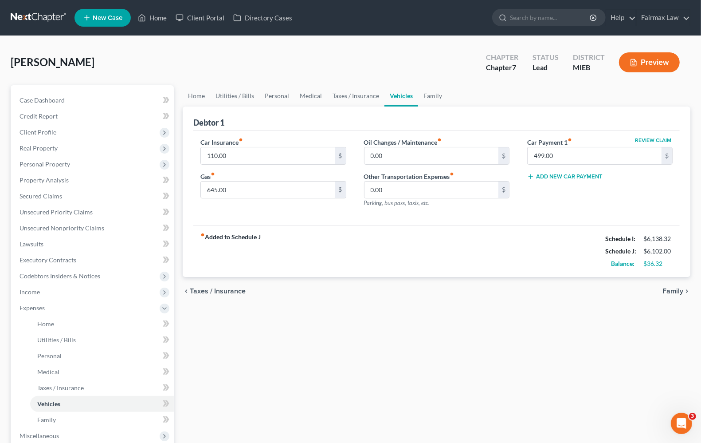
click at [669, 288] on span "Family" at bounding box center [673, 291] width 21 height 7
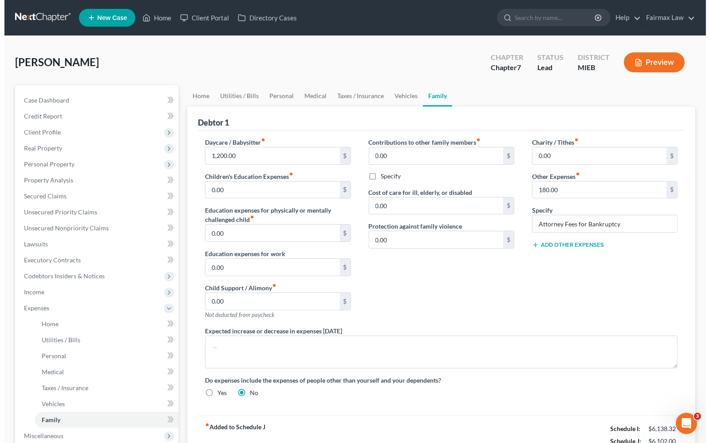
scroll to position [55, 0]
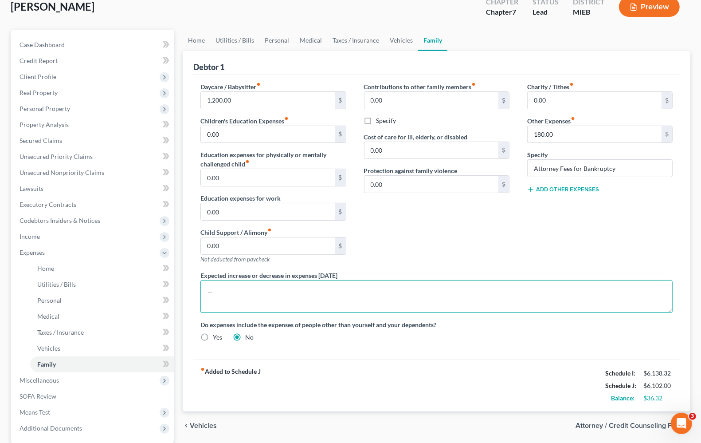
click at [288, 291] on textarea at bounding box center [437, 296] width 473 height 33
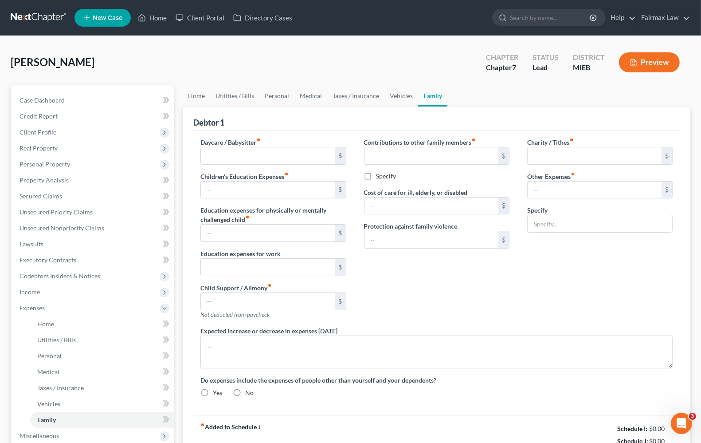
type input "1,200.00"
type input "0.00"
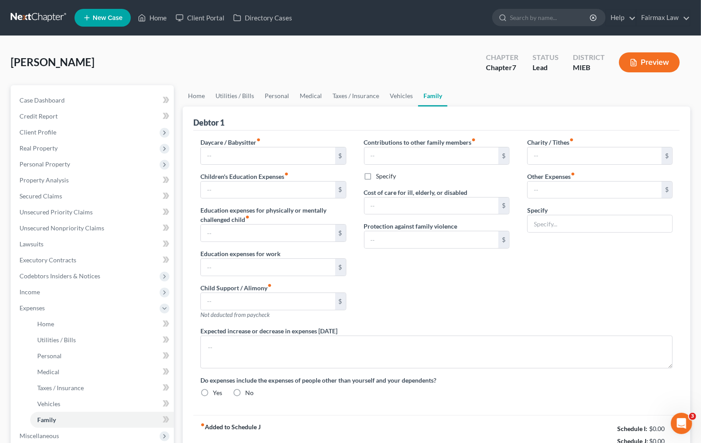
type input "0.00"
type input "180.00"
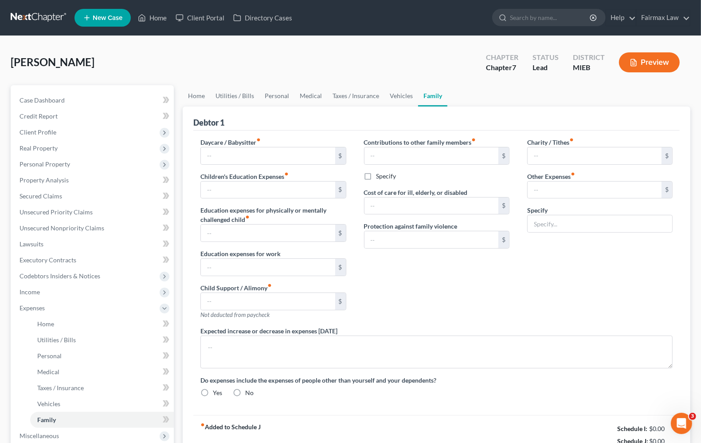
type input "Attorney Fees for Bankruptcy"
radio input "true"
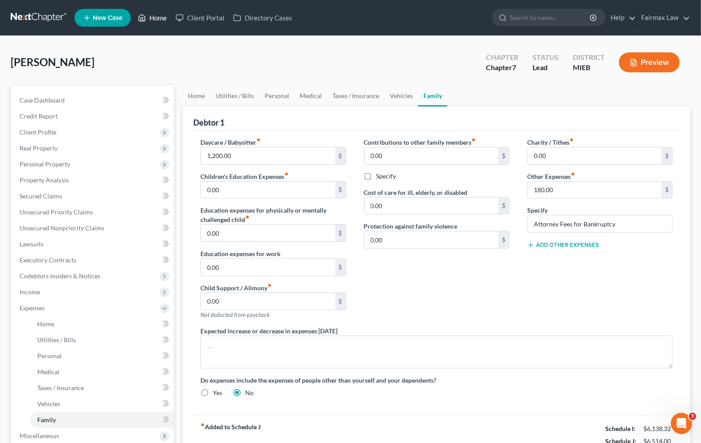
click at [161, 15] on link "Home" at bounding box center [153, 18] width 38 height 16
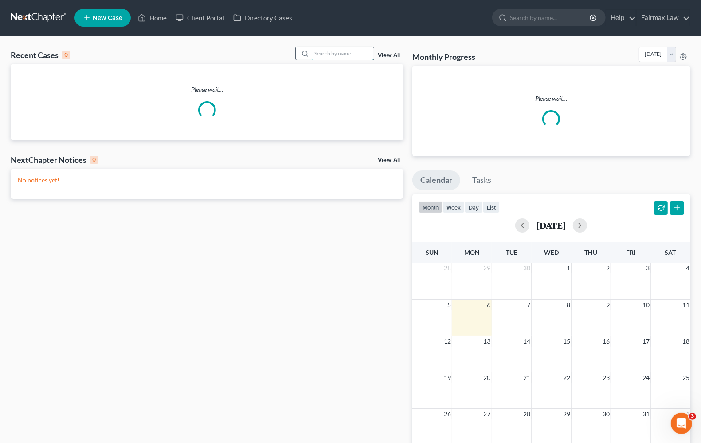
click at [347, 59] on input "search" at bounding box center [343, 53] width 62 height 13
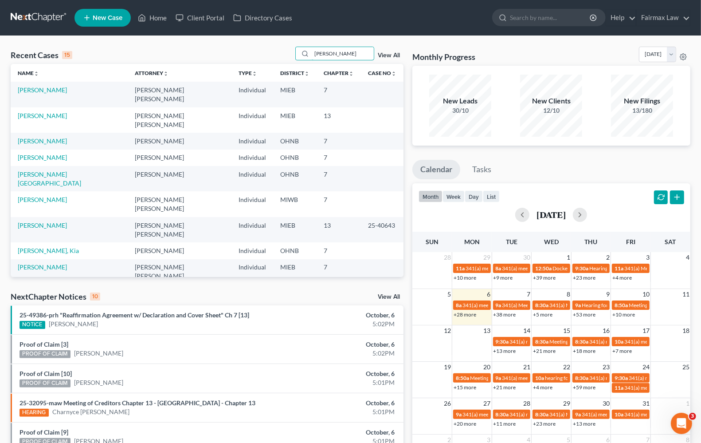
type input "[PERSON_NAME]"
